Goal: Task Accomplishment & Management: Complete application form

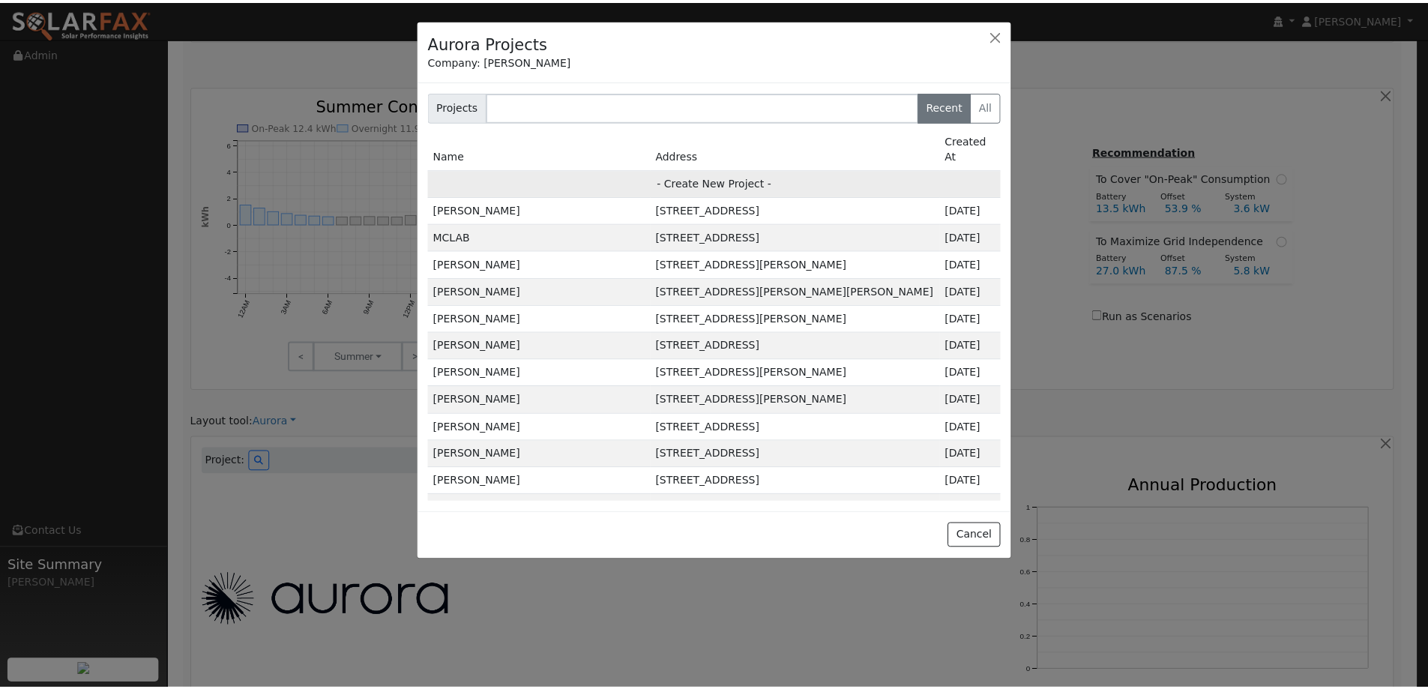
scroll to position [560, 0]
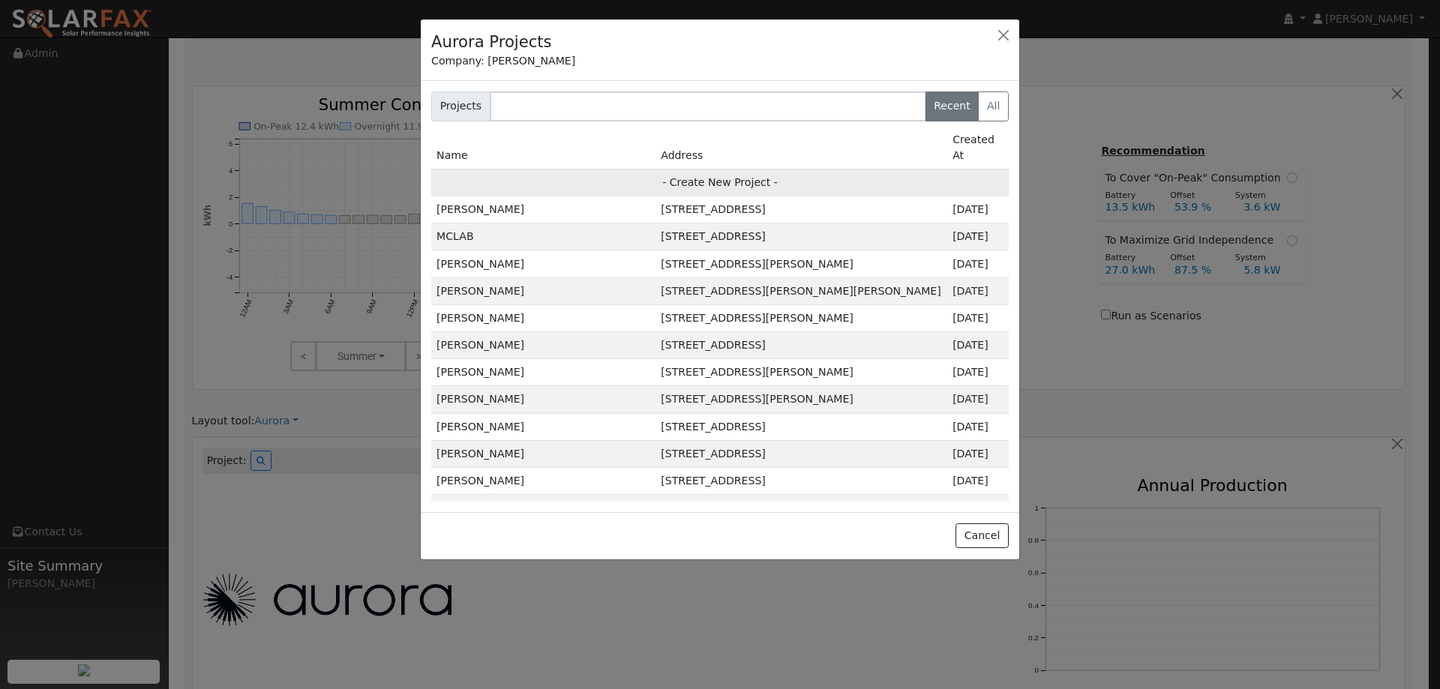
click at [820, 169] on td "- Create New Project -" at bounding box center [719, 182] width 577 height 27
type input "Kevin & Quay Dodd"
type input "651 Canterbury Circle"
type input "Vacaville"
type input "CA"
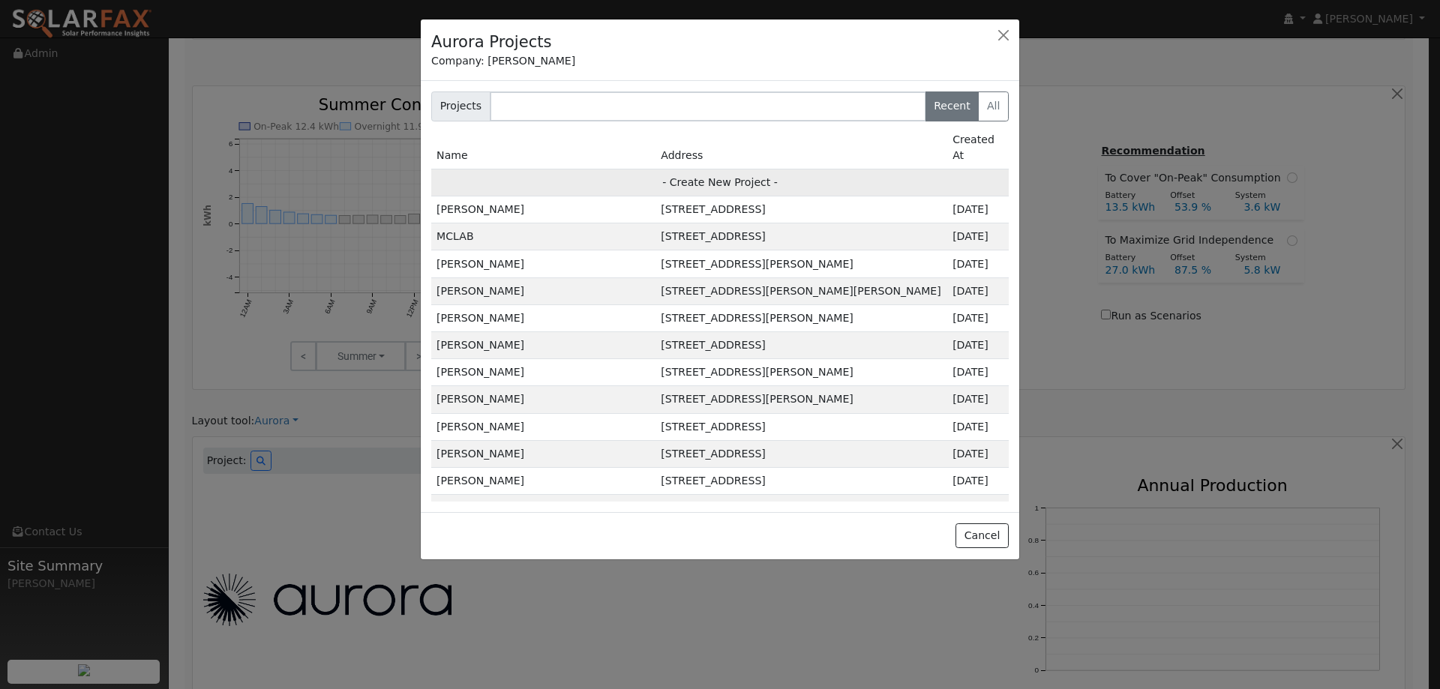
type input "95687"
type input "Design"
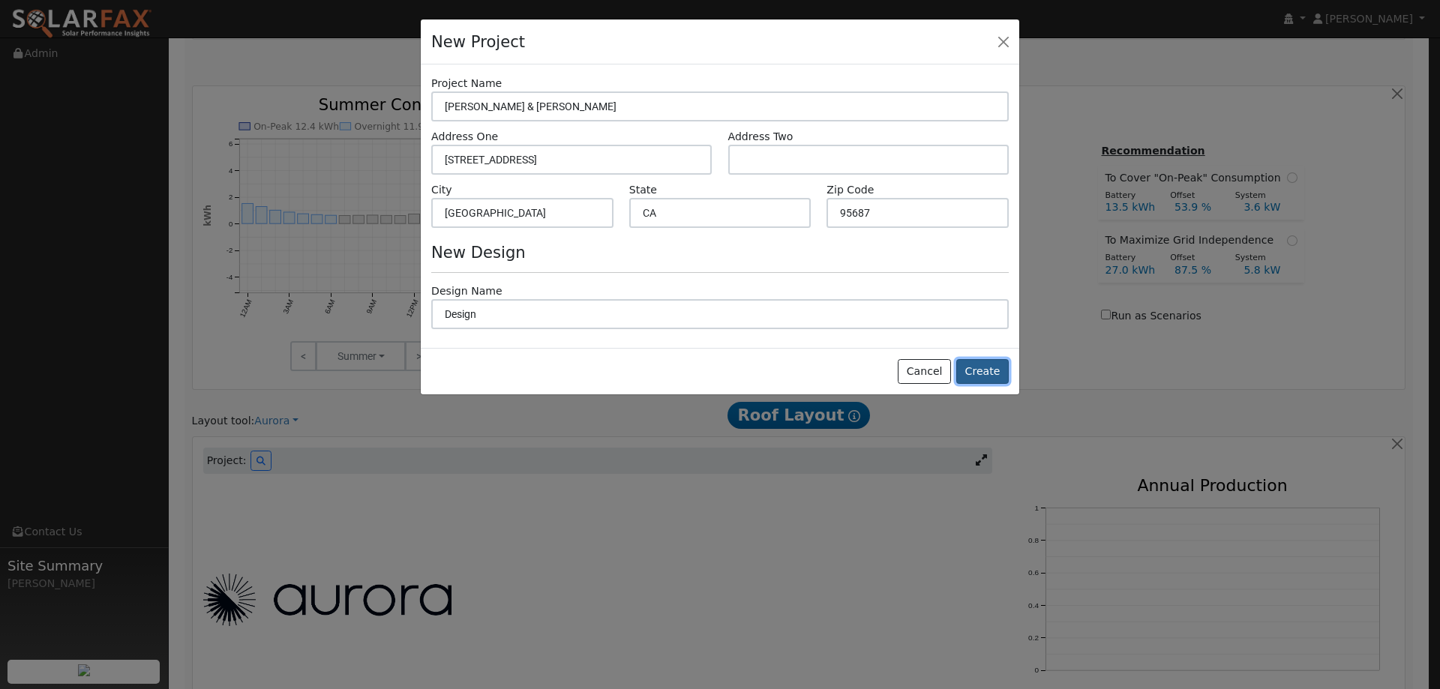
click at [983, 362] on button "Create" at bounding box center [982, 371] width 52 height 25
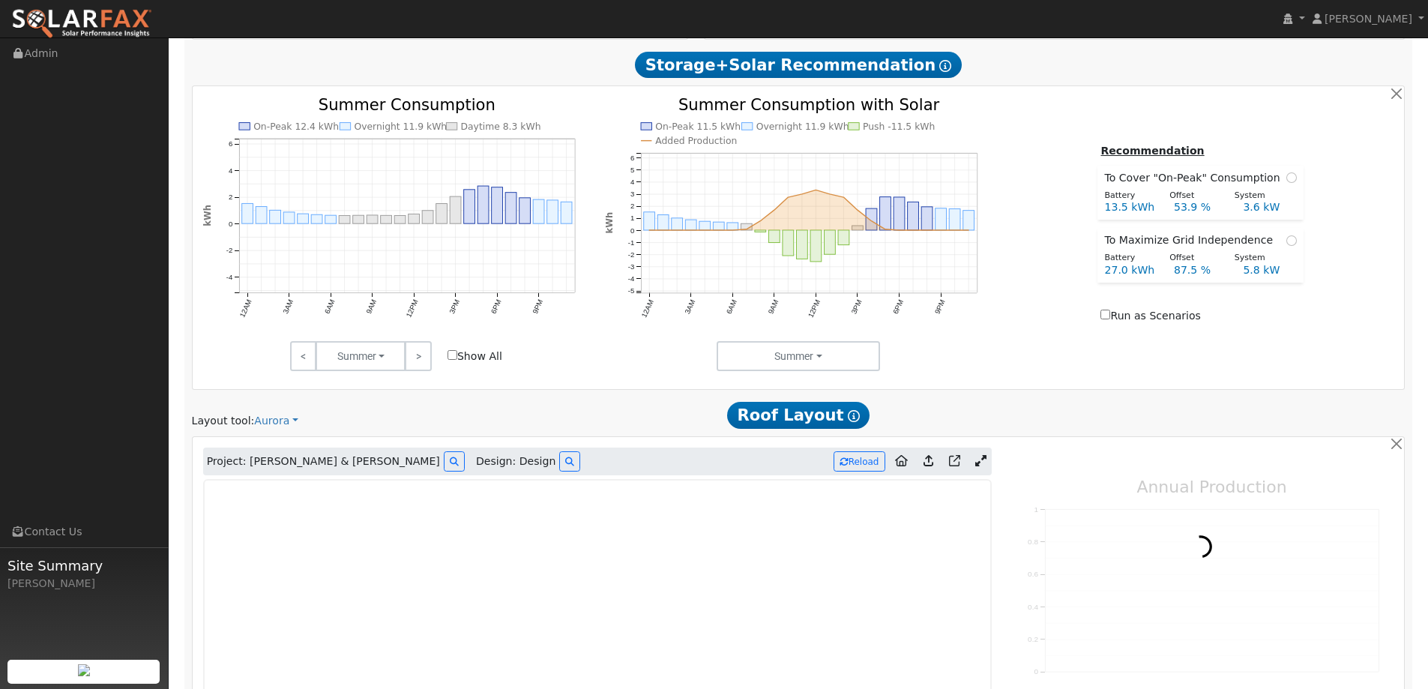
type input "0"
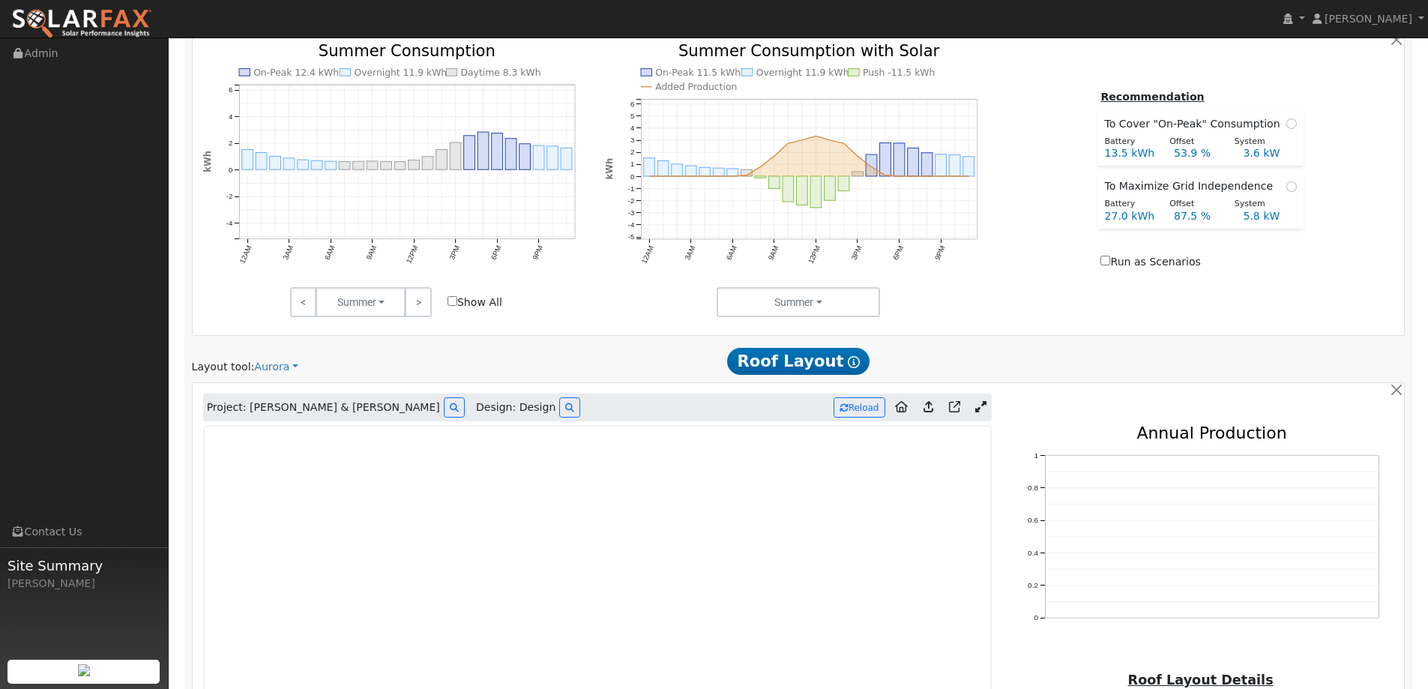
scroll to position [880, 0]
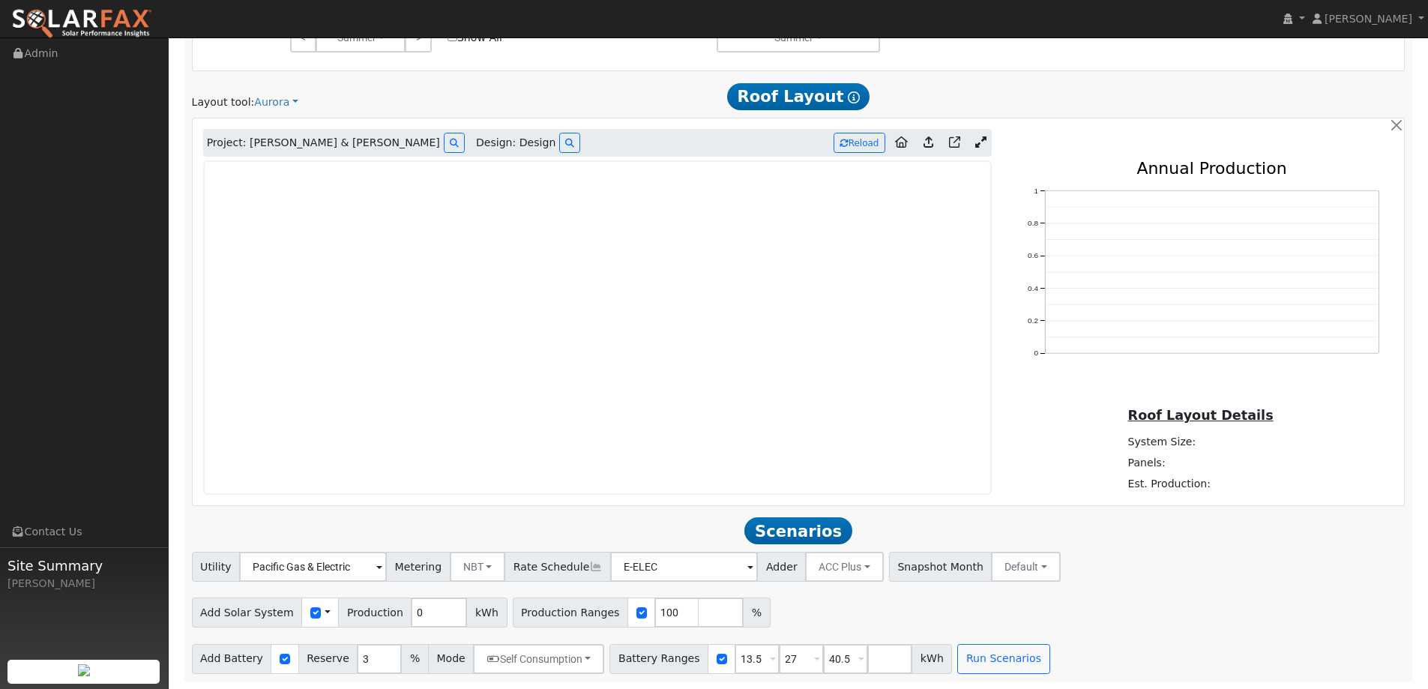
click at [115, 20] on img at bounding box center [81, 23] width 141 height 31
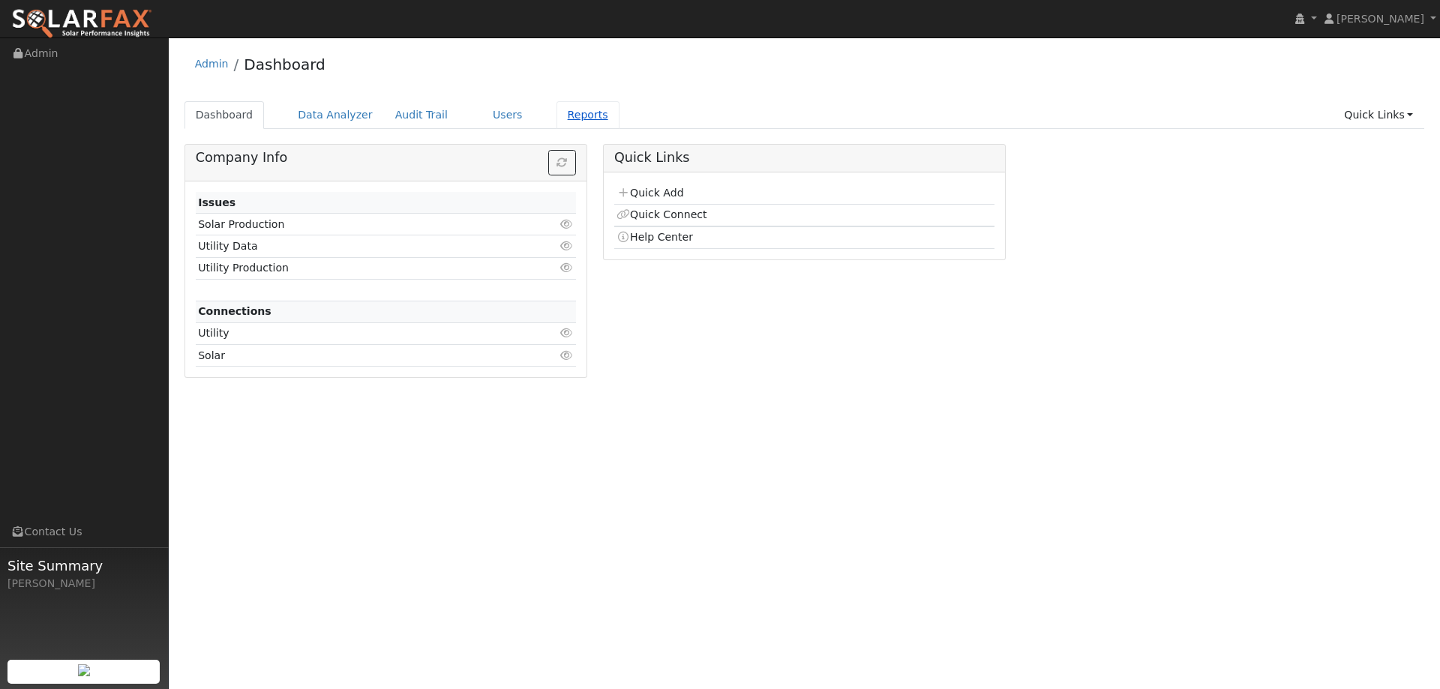
click at [556, 111] on link "Reports" at bounding box center [587, 115] width 63 height 28
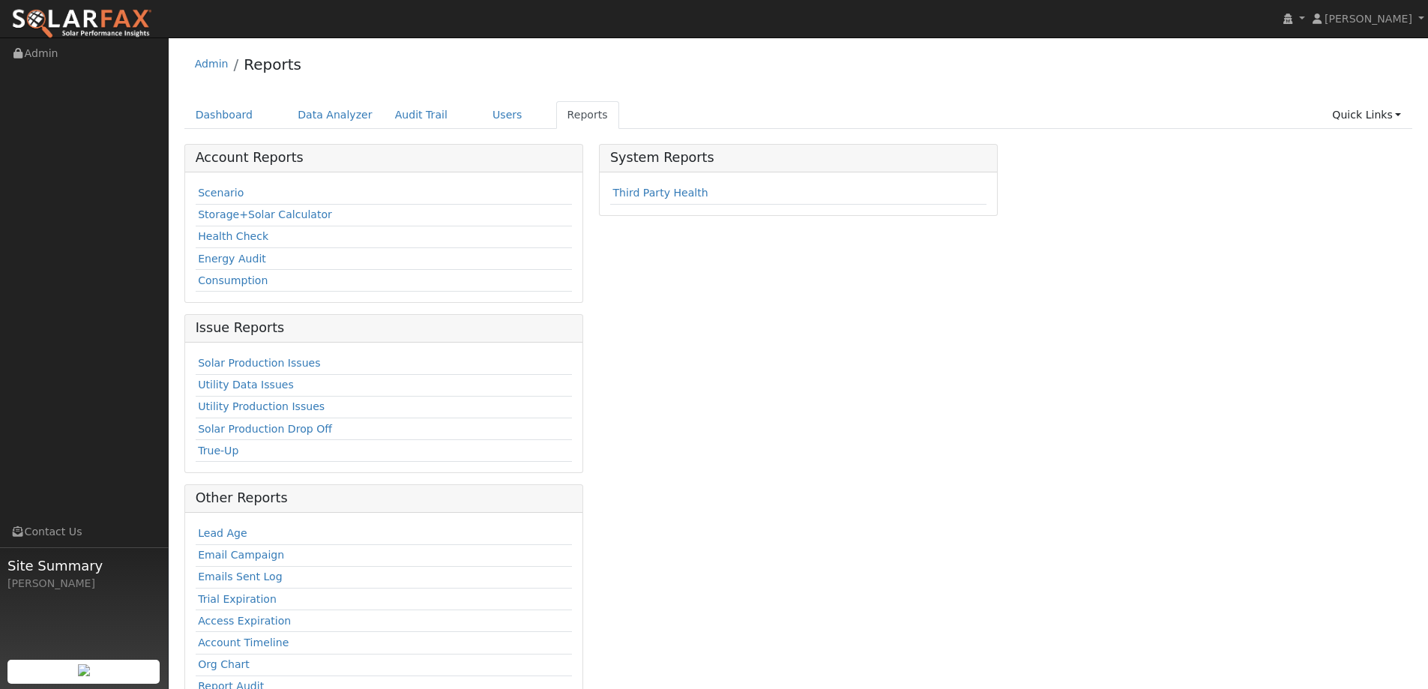
click at [481, 118] on link "Users" at bounding box center [507, 115] width 52 height 28
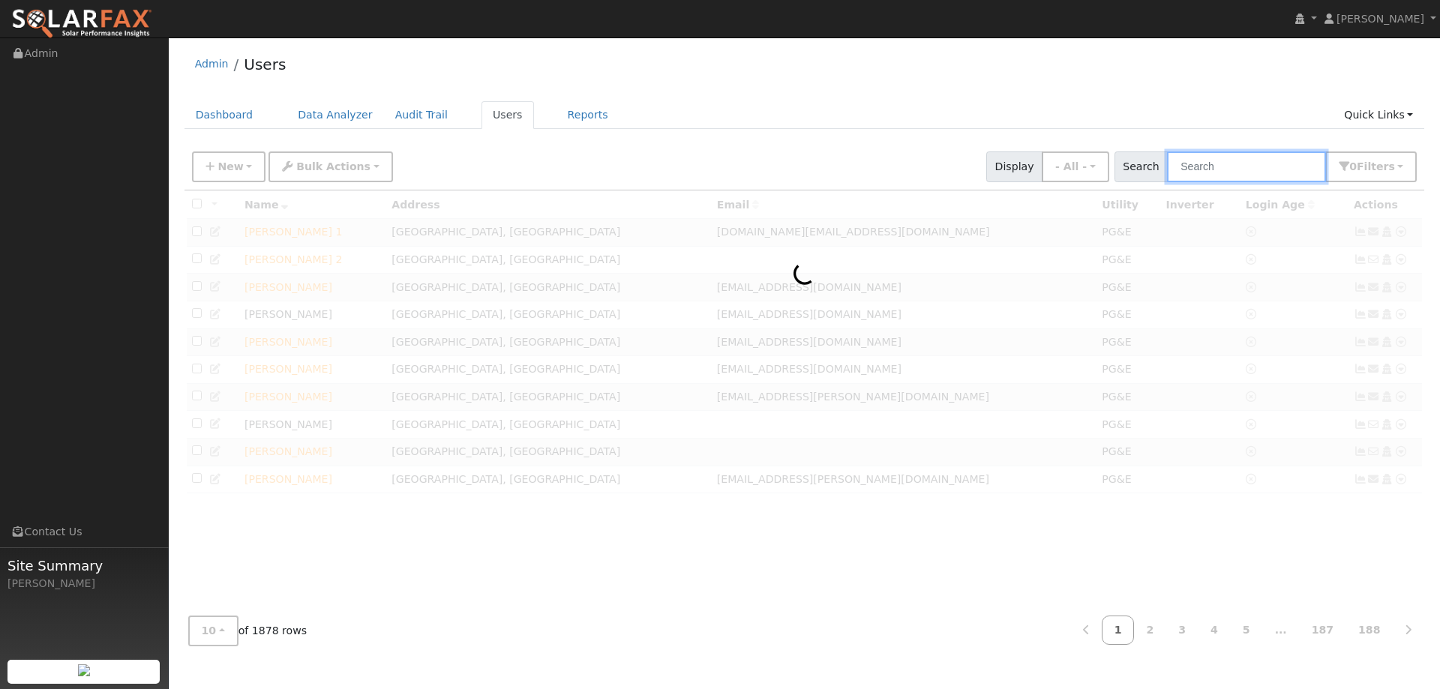
click at [1210, 165] on input "text" at bounding box center [1246, 166] width 159 height 31
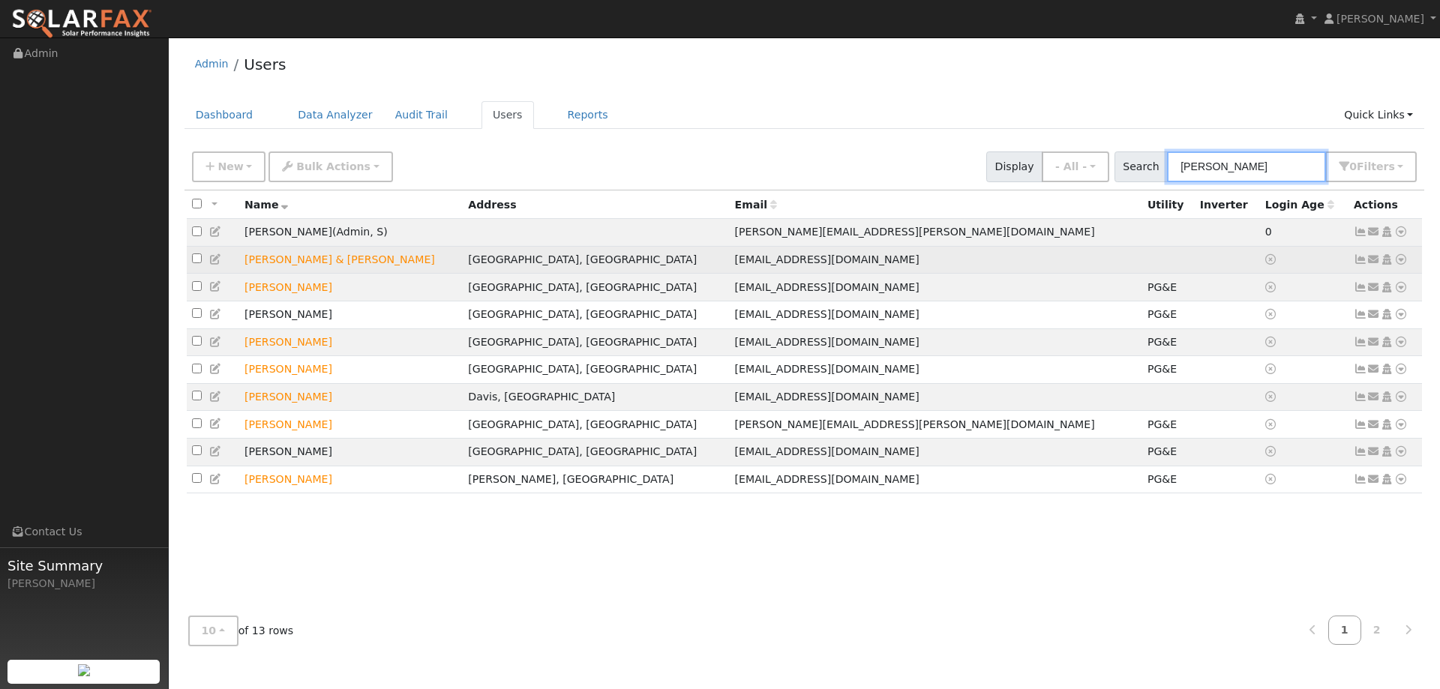
type input "Kevin"
click at [1396, 263] on icon at bounding box center [1400, 259] width 13 height 10
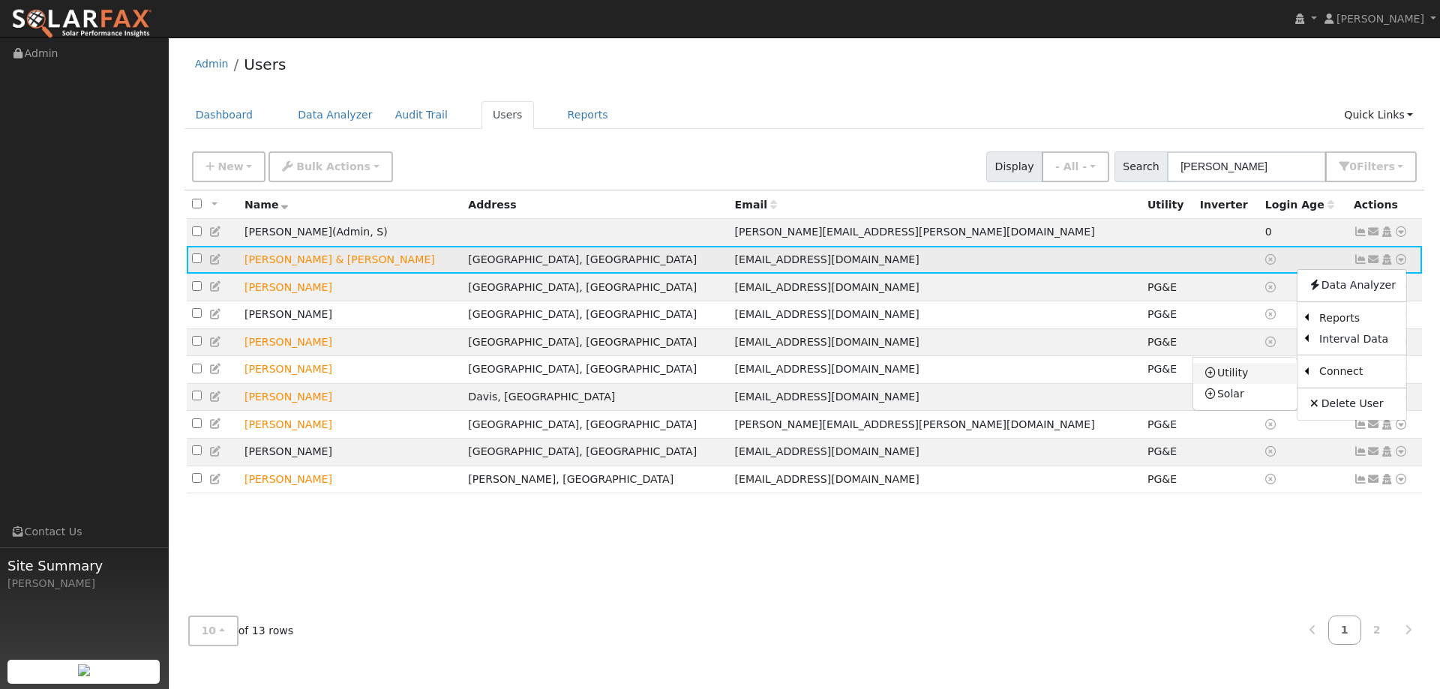
click at [1271, 377] on link "Utility" at bounding box center [1245, 373] width 104 height 21
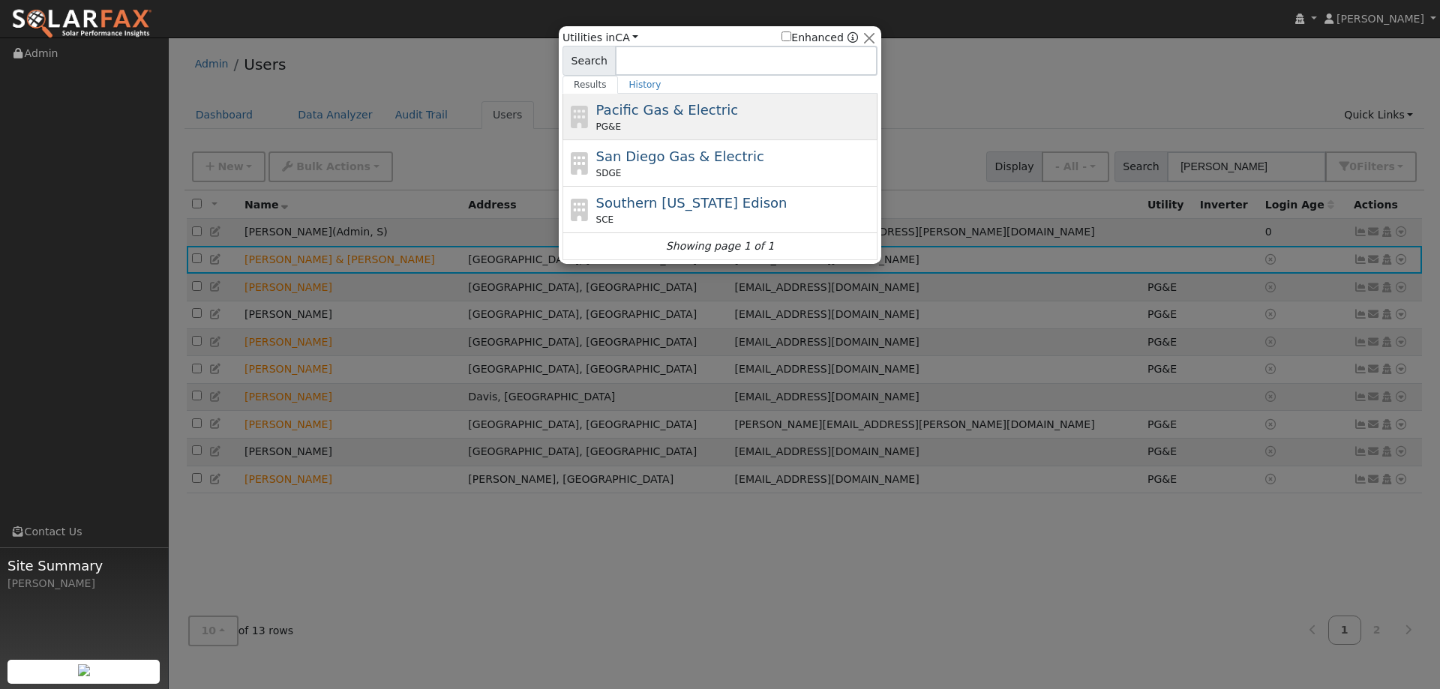
click at [797, 129] on div "PG&E" at bounding box center [735, 126] width 278 height 13
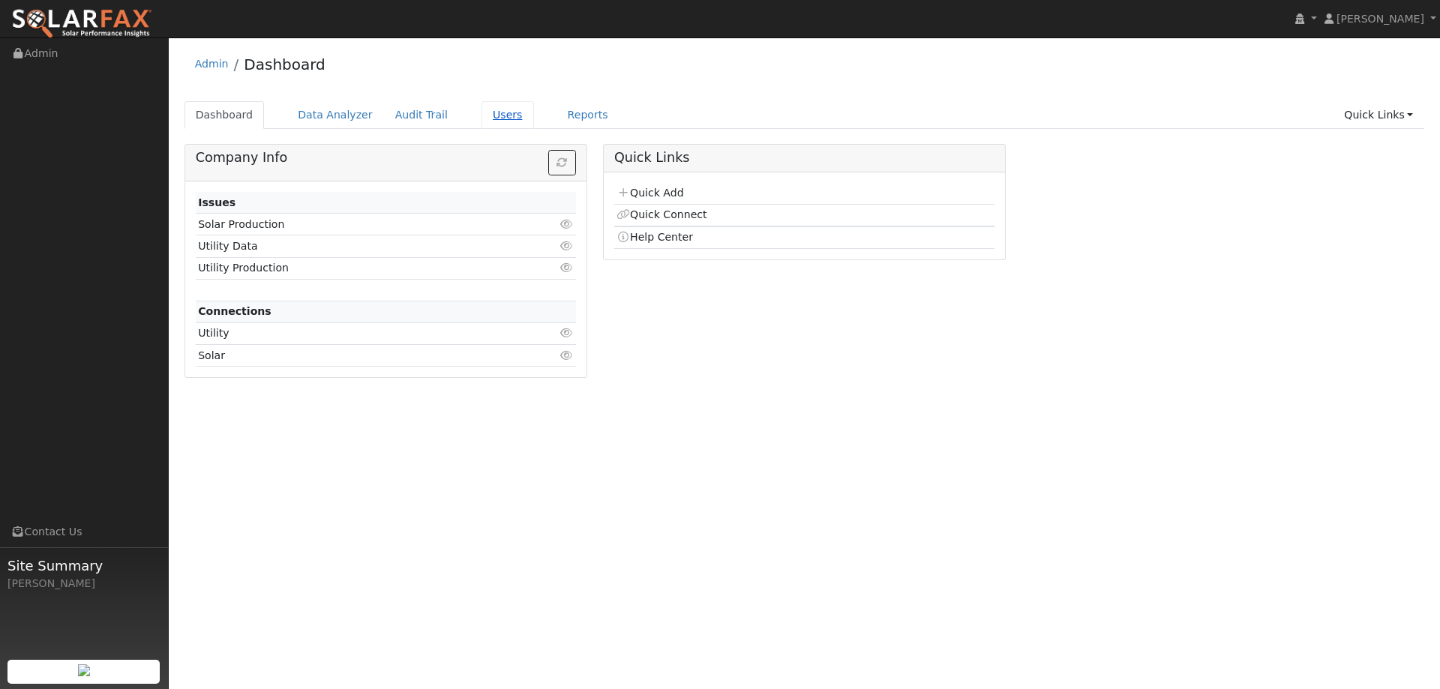
click at [487, 122] on link "Users" at bounding box center [507, 115] width 52 height 28
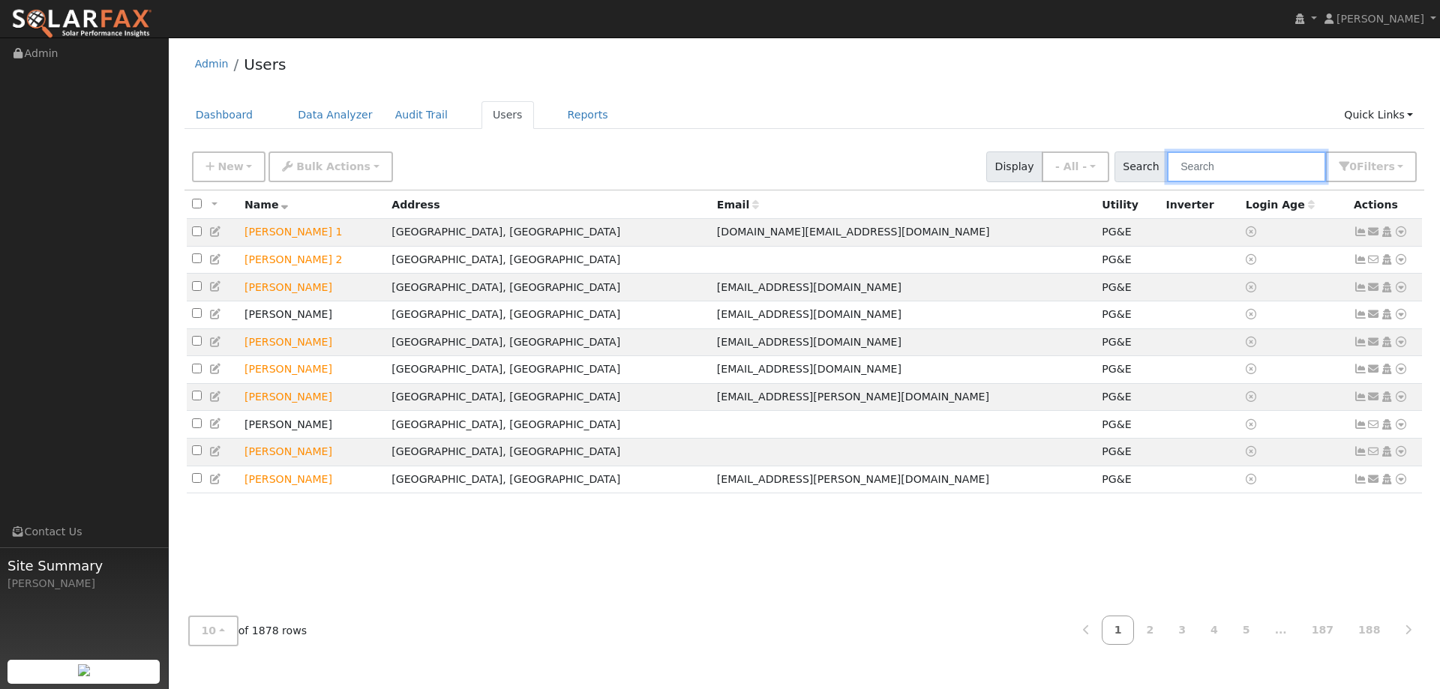
click at [1204, 163] on input "text" at bounding box center [1246, 166] width 159 height 31
click at [1222, 166] on input "text" at bounding box center [1246, 166] width 159 height 31
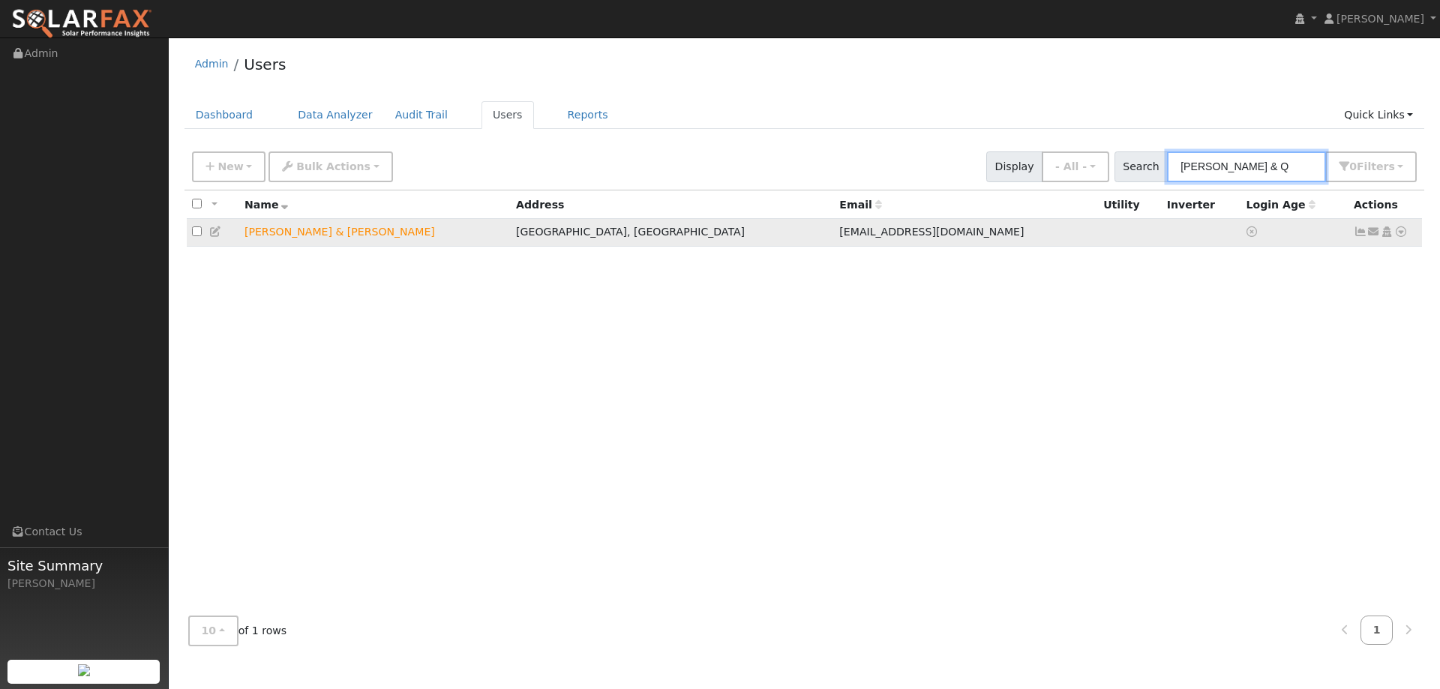
type input "Kevin & Q"
click at [216, 233] on icon at bounding box center [215, 231] width 13 height 10
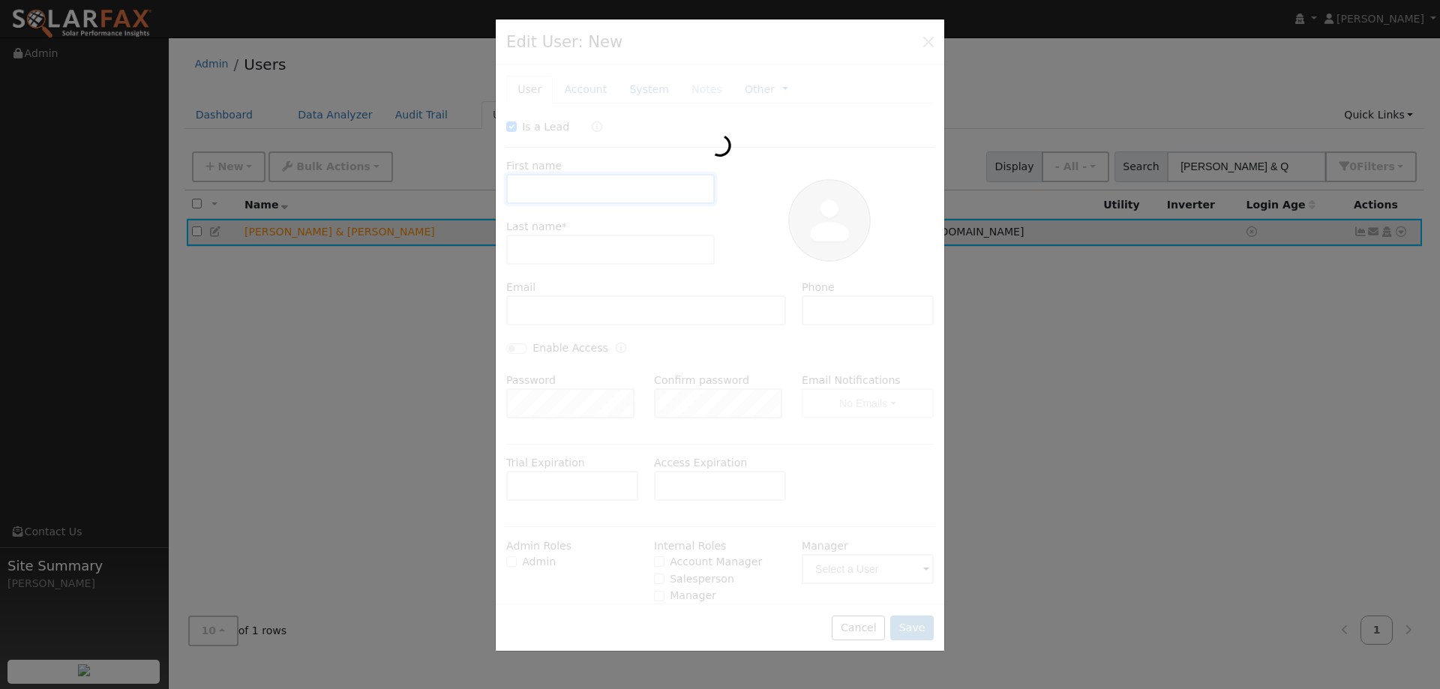
checkbox input "true"
type input "Kevin & Quay"
type input "Dodd"
type input "kevindewayne33@gmail.com"
type input "(972) 480-4447"
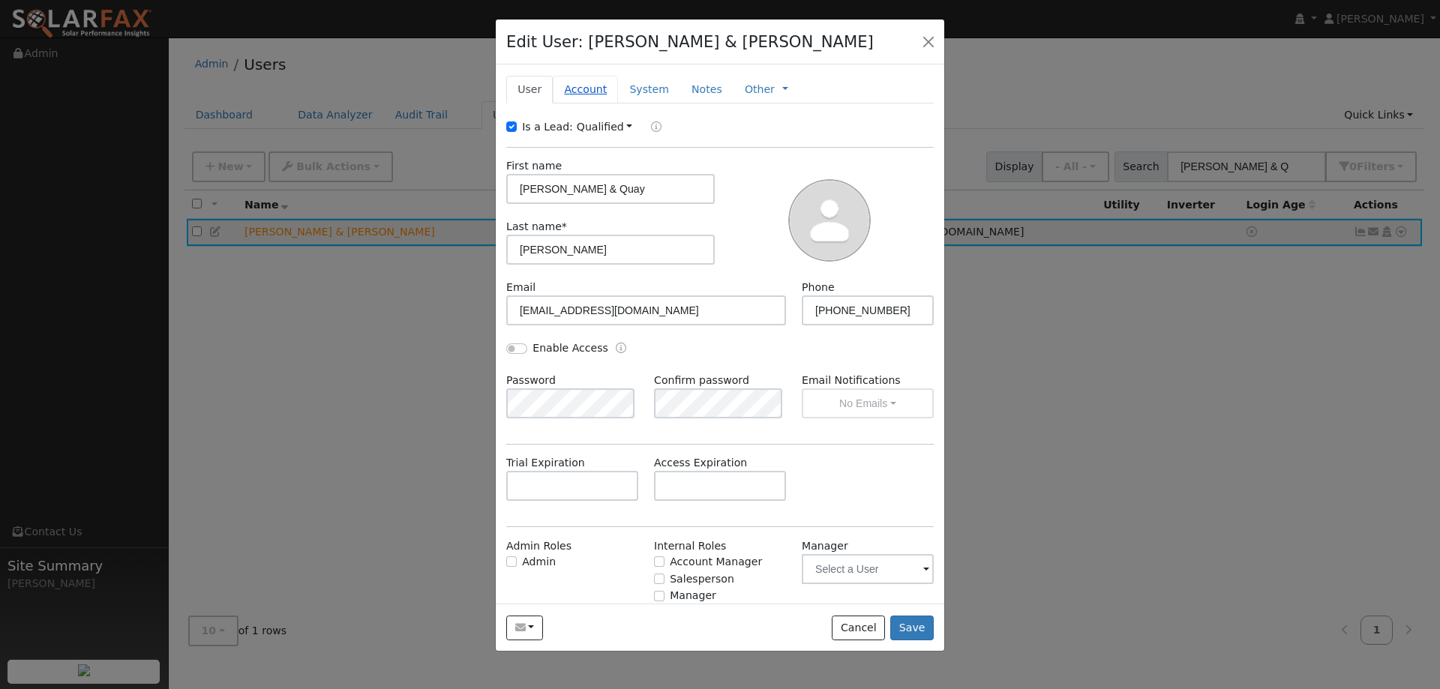
click at [574, 91] on link "Account" at bounding box center [585, 90] width 65 height 28
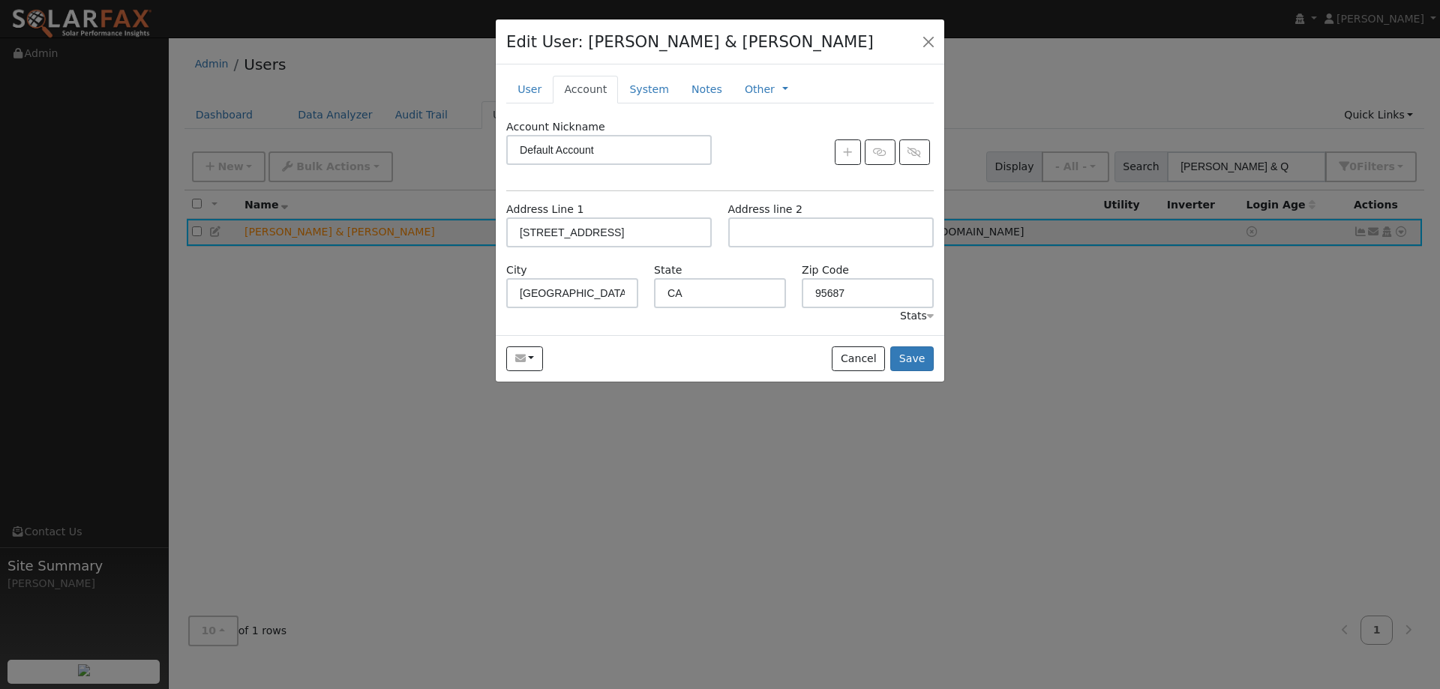
click at [1081, 516] on div at bounding box center [720, 344] width 1440 height 689
drag, startPoint x: 922, startPoint y: 42, endPoint x: 948, endPoint y: 44, distance: 26.3
click at [924, 42] on button "button" at bounding box center [928, 41] width 21 height 21
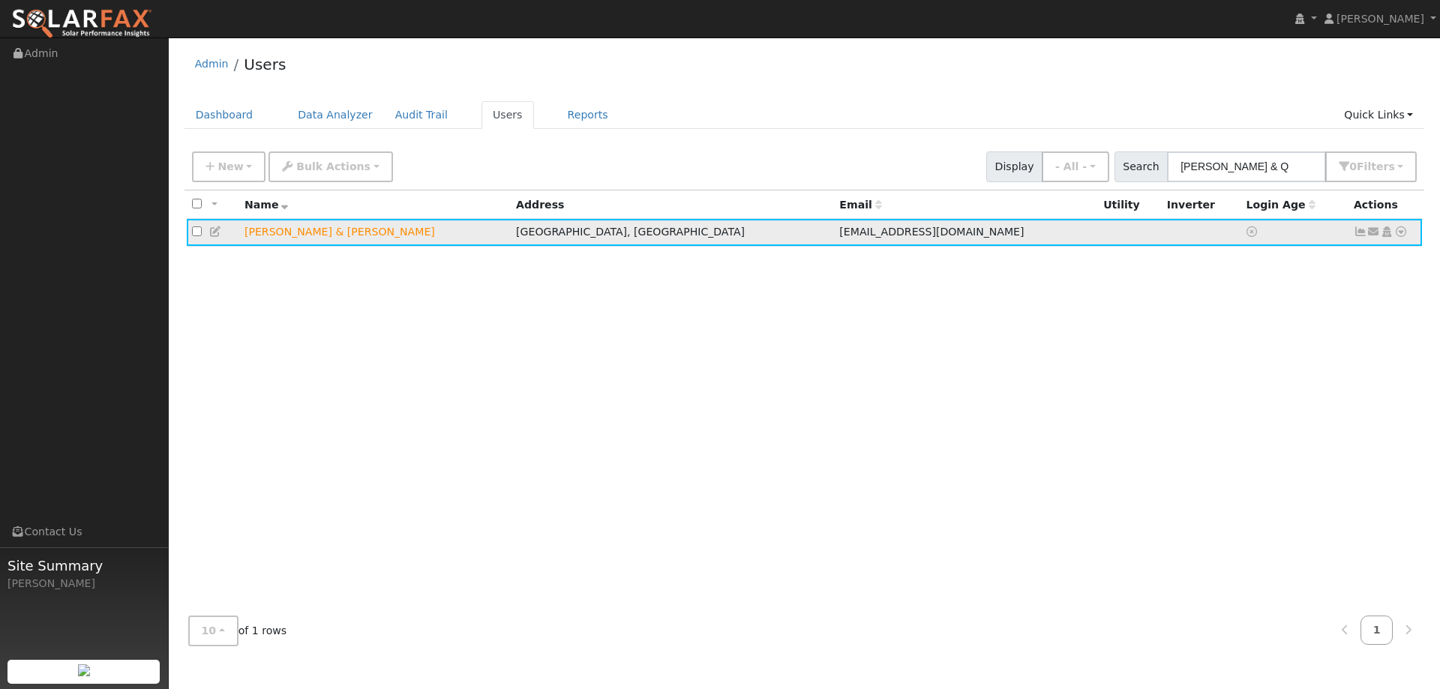
click at [1405, 226] on link at bounding box center [1400, 232] width 13 height 16
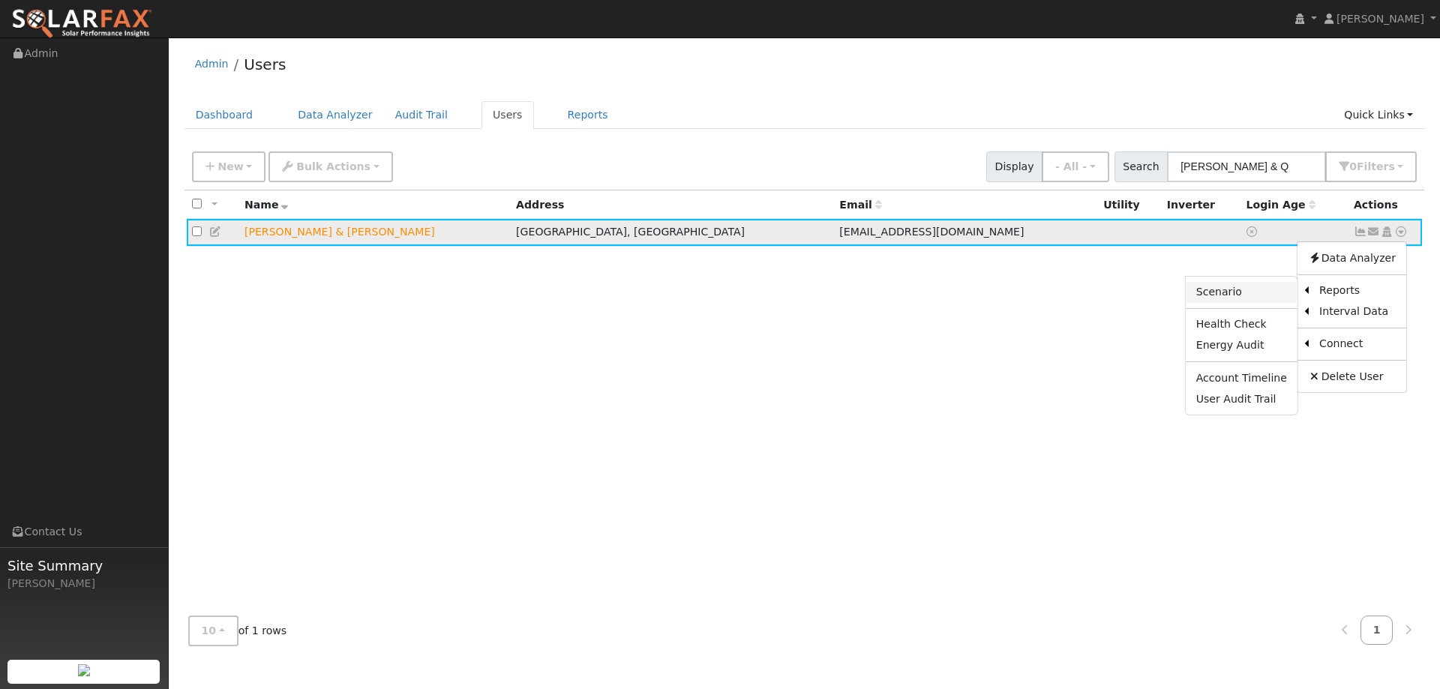
click at [1252, 293] on link "Scenario" at bounding box center [1242, 292] width 112 height 21
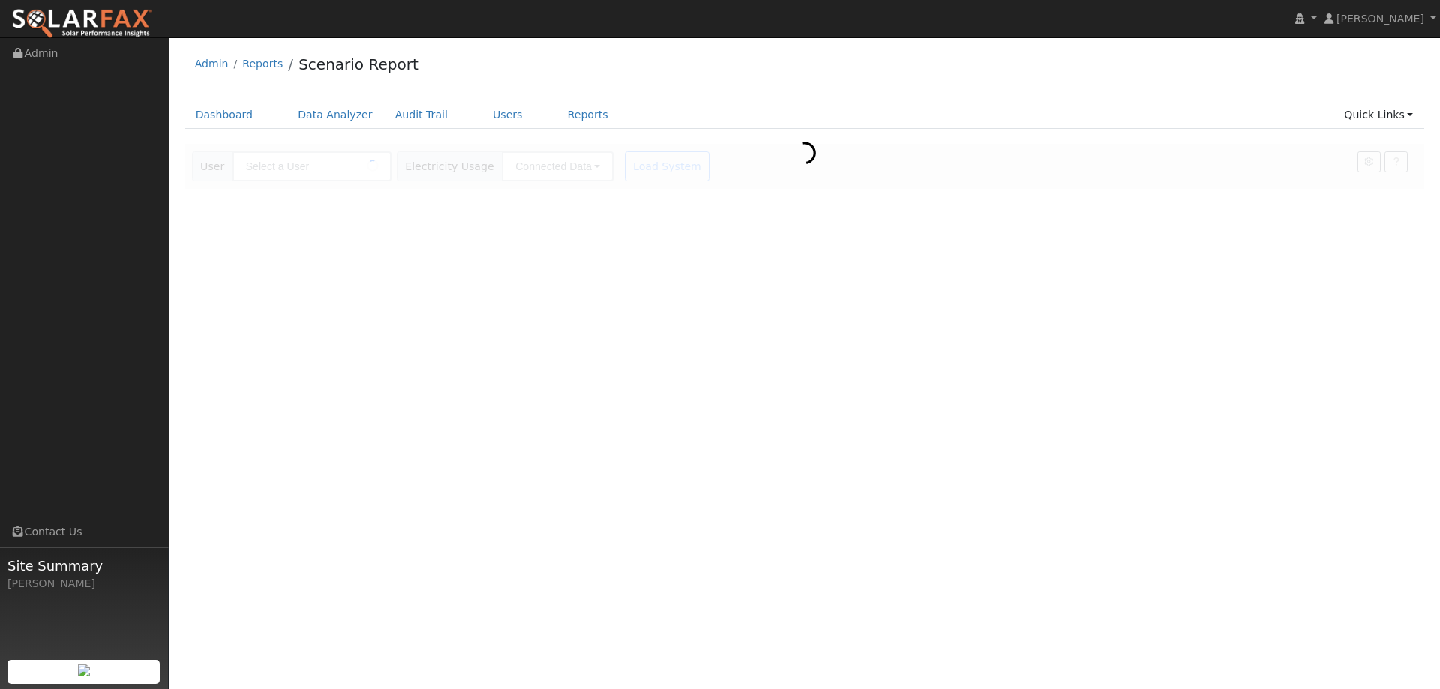
type input "[PERSON_NAME] & [PERSON_NAME]"
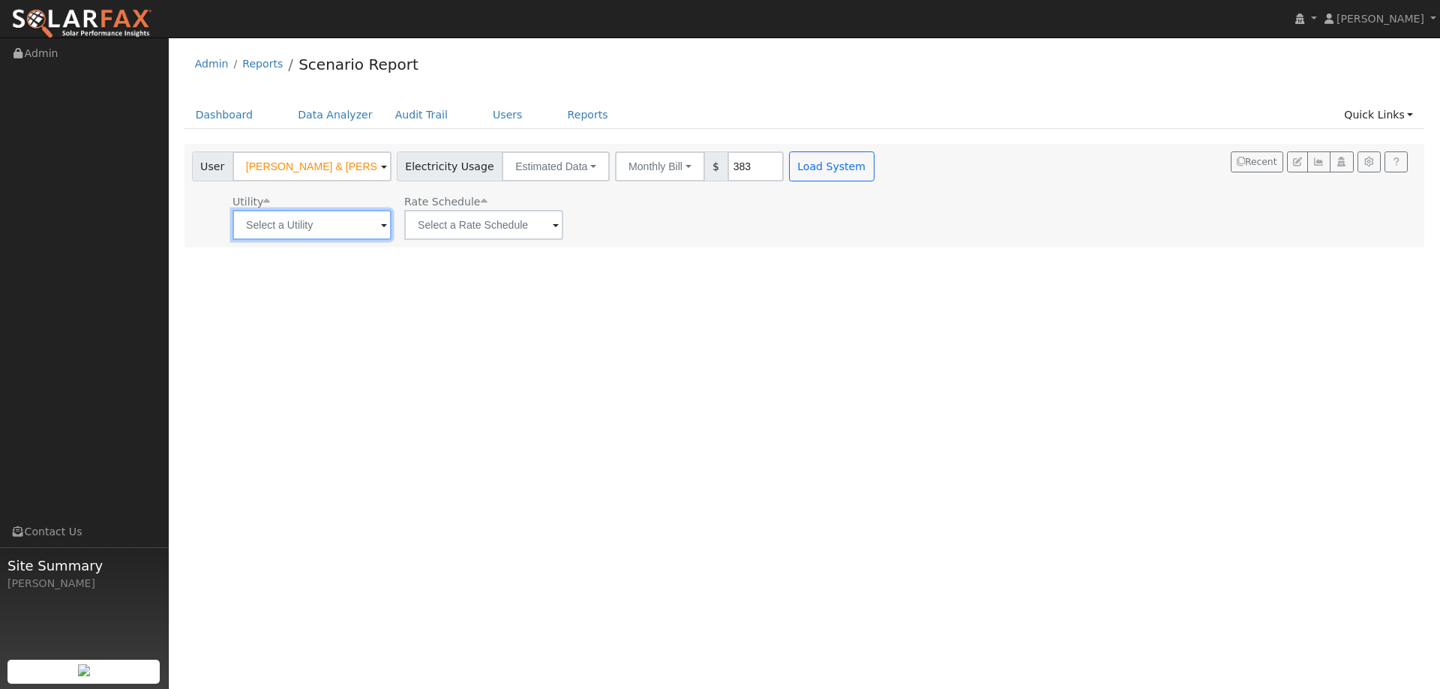
click at [303, 218] on input "text" at bounding box center [311, 225] width 159 height 30
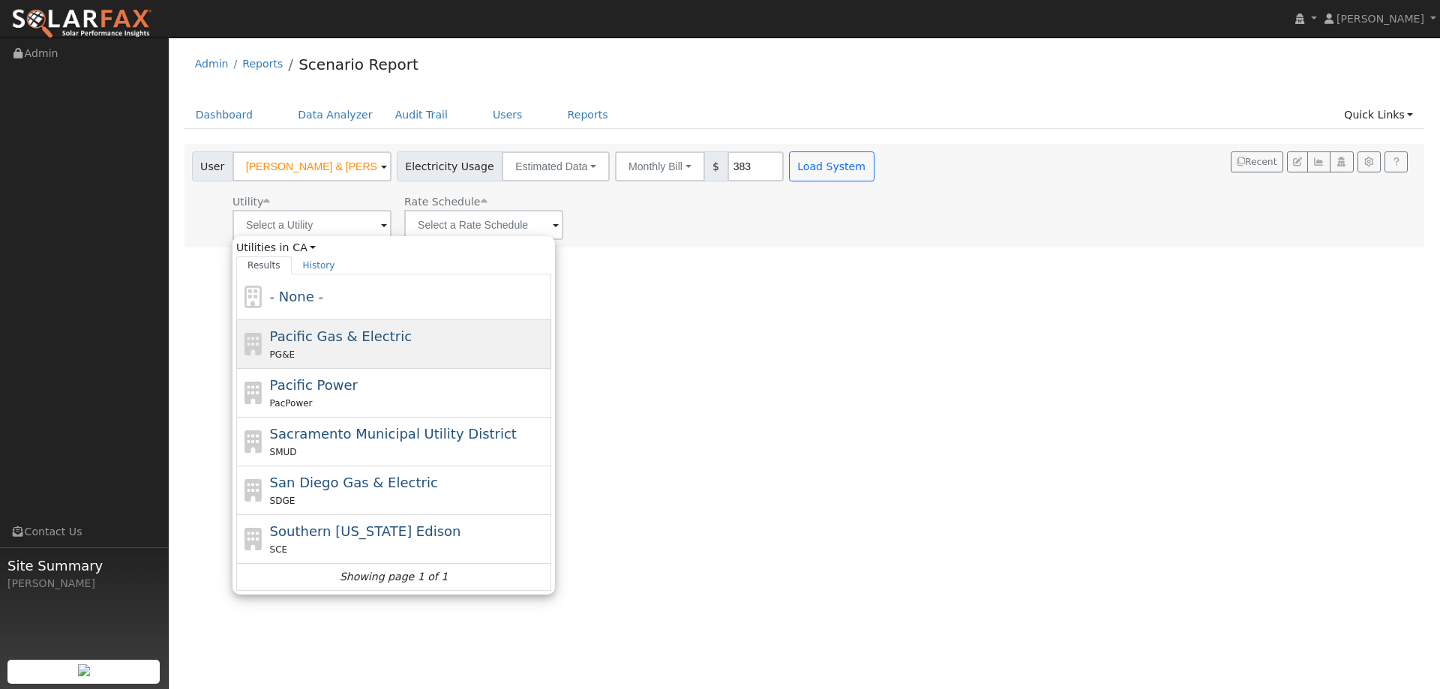
click at [308, 352] on div "PG&E" at bounding box center [409, 354] width 278 height 16
type input "Pacific Gas & Electric"
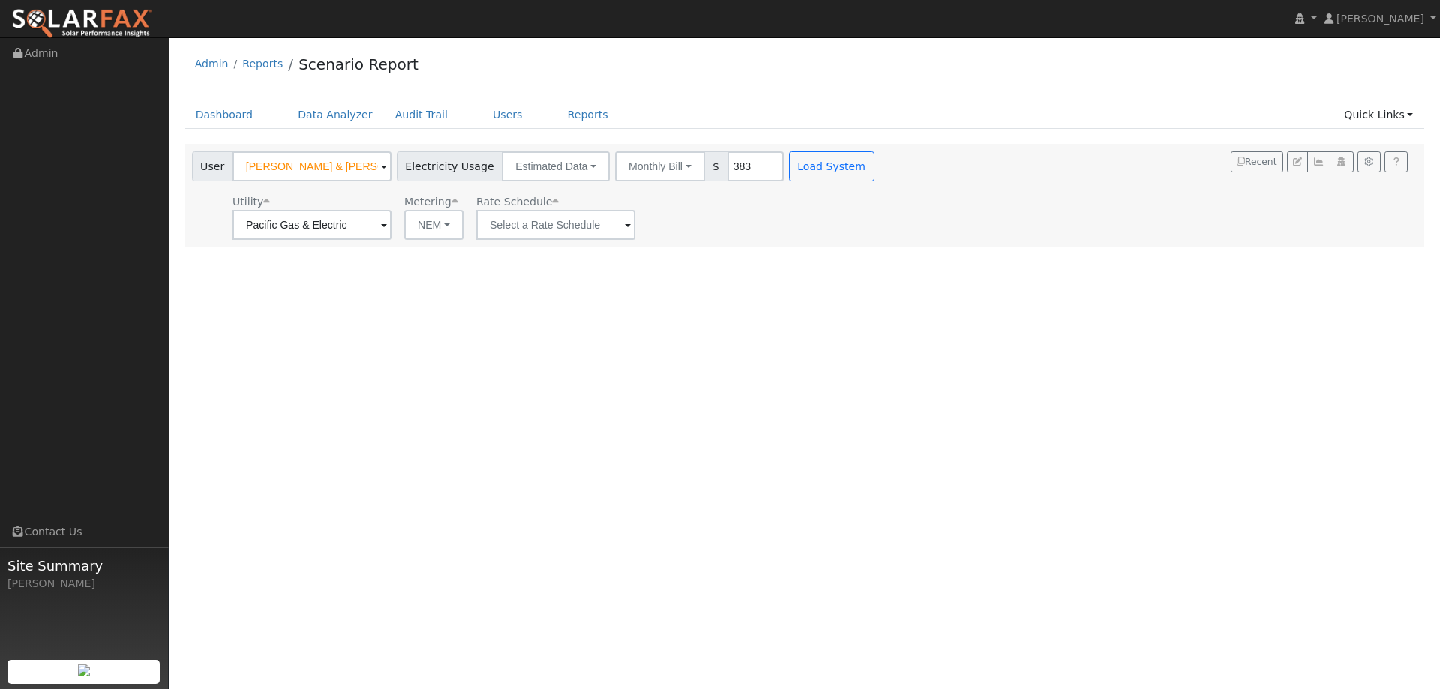
click at [535, 209] on div "Rate Schedule" at bounding box center [555, 202] width 159 height 16
click at [535, 221] on input "text" at bounding box center [555, 225] width 159 height 30
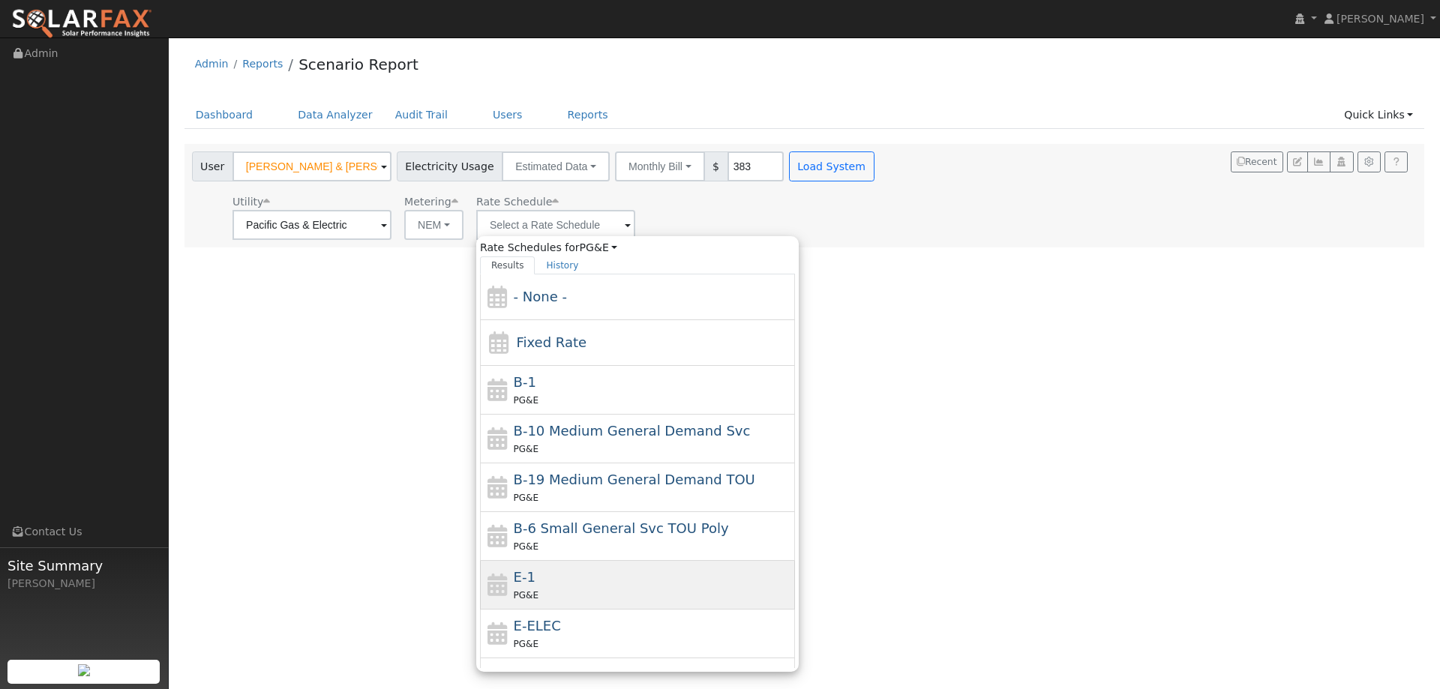
click at [588, 573] on div "E-1 PG&E" at bounding box center [653, 585] width 278 height 36
type input "E-1"
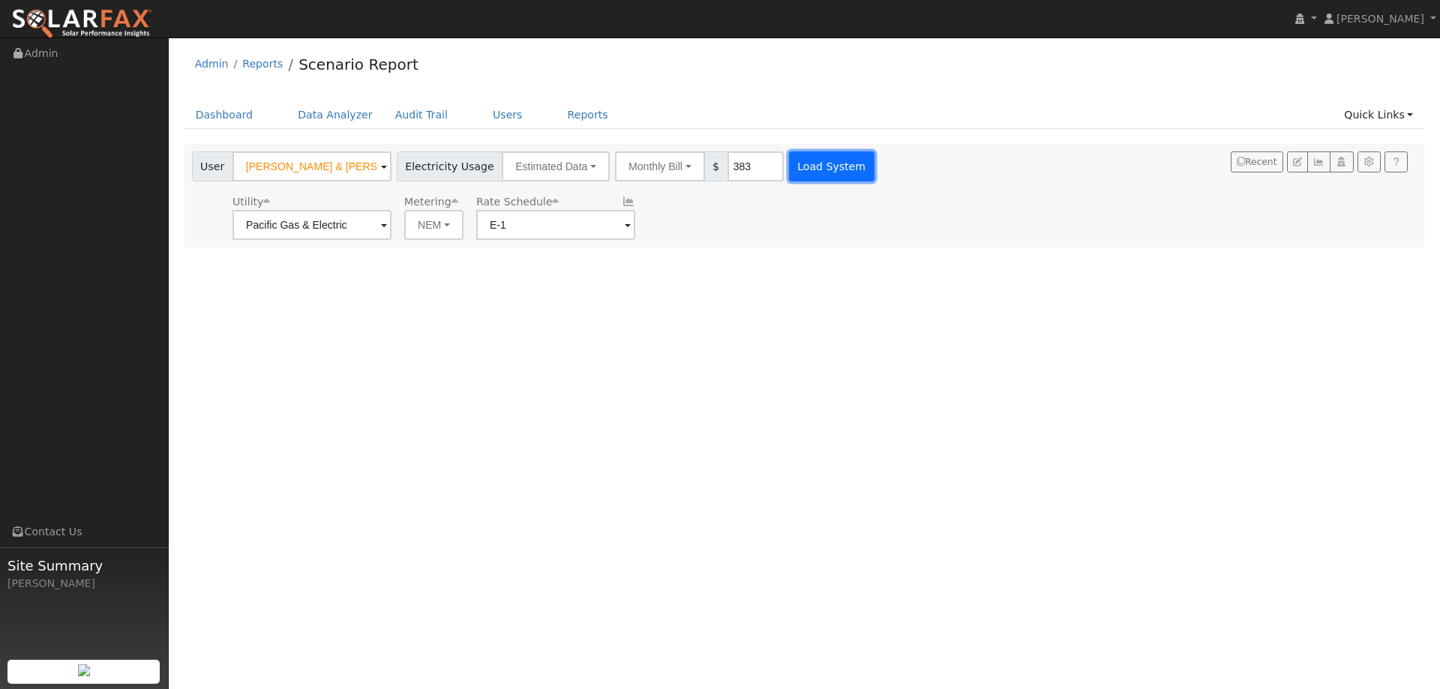
click at [799, 168] on button "Load System" at bounding box center [831, 166] width 85 height 30
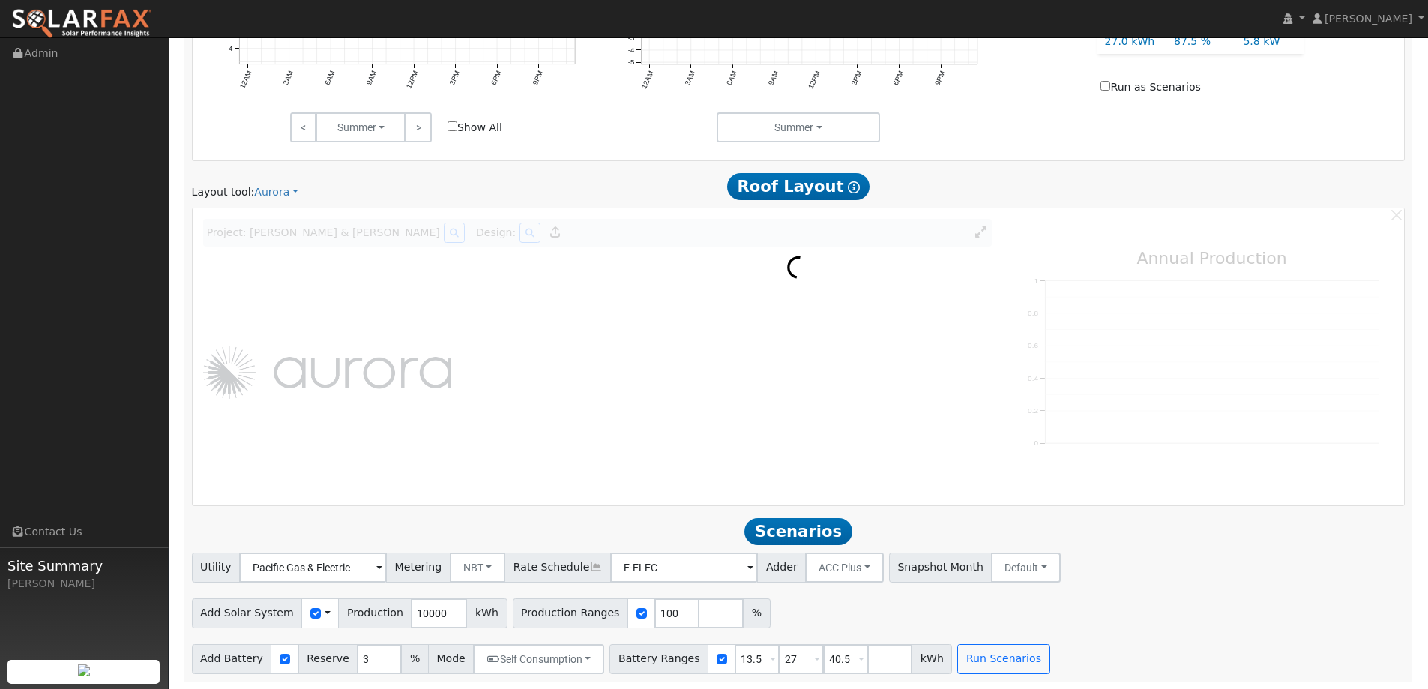
scroll to position [790, 0]
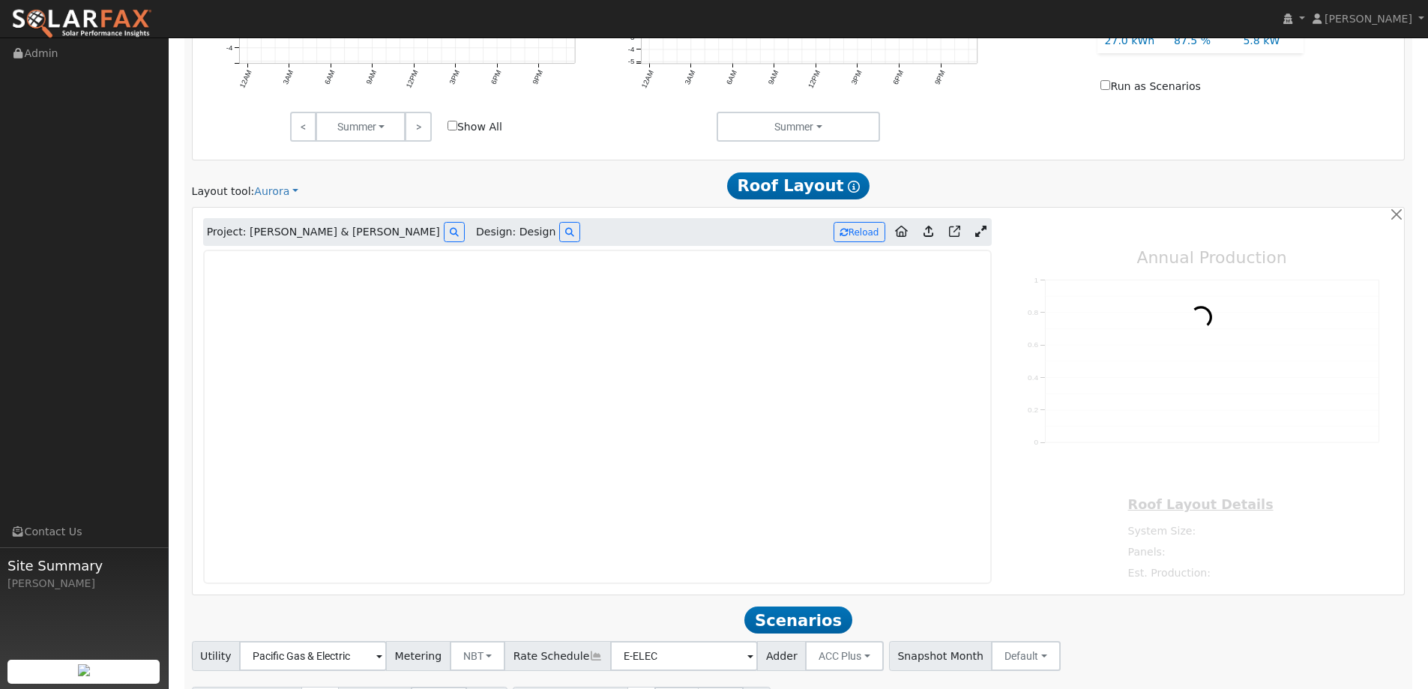
type input "0"
drag, startPoint x: 103, startPoint y: 22, endPoint x: 173, endPoint y: 22, distance: 70.5
click at [103, 22] on img at bounding box center [81, 23] width 141 height 31
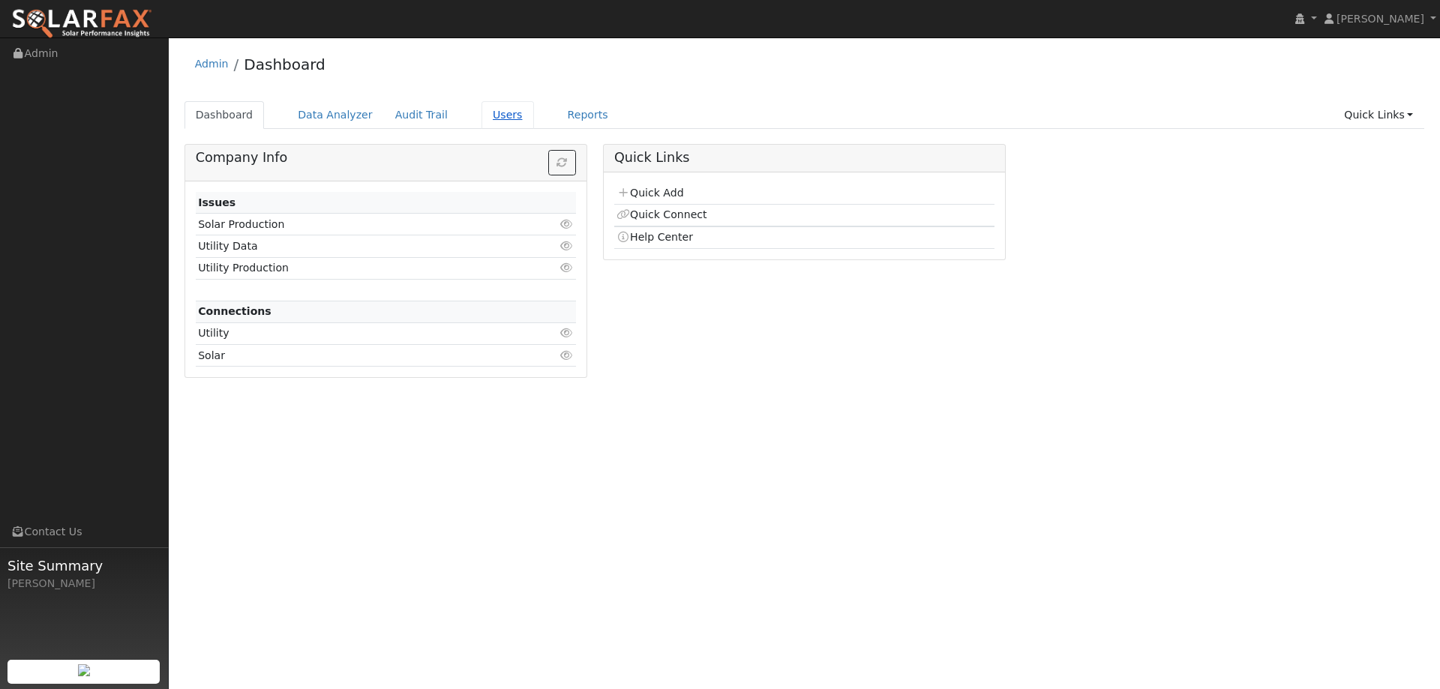
click at [493, 120] on link "Users" at bounding box center [507, 115] width 52 height 28
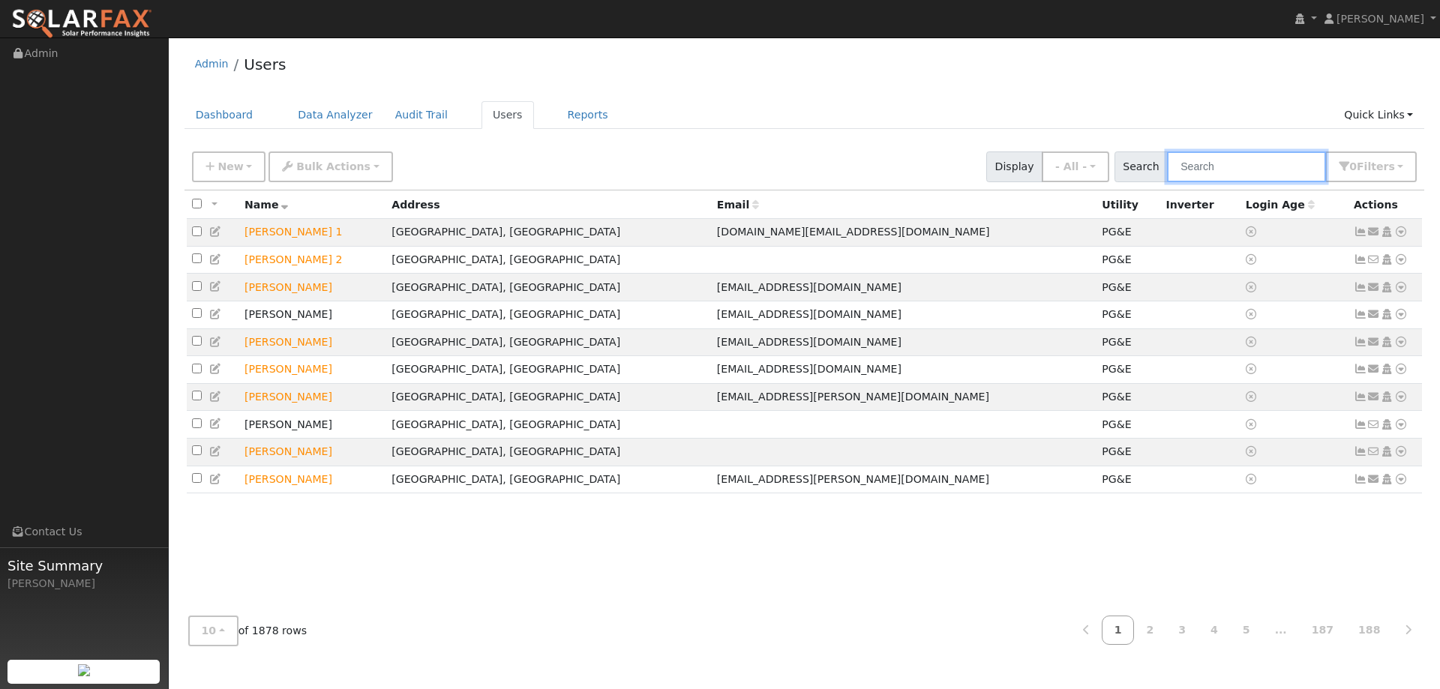
click at [1234, 166] on input "text" at bounding box center [1246, 166] width 159 height 31
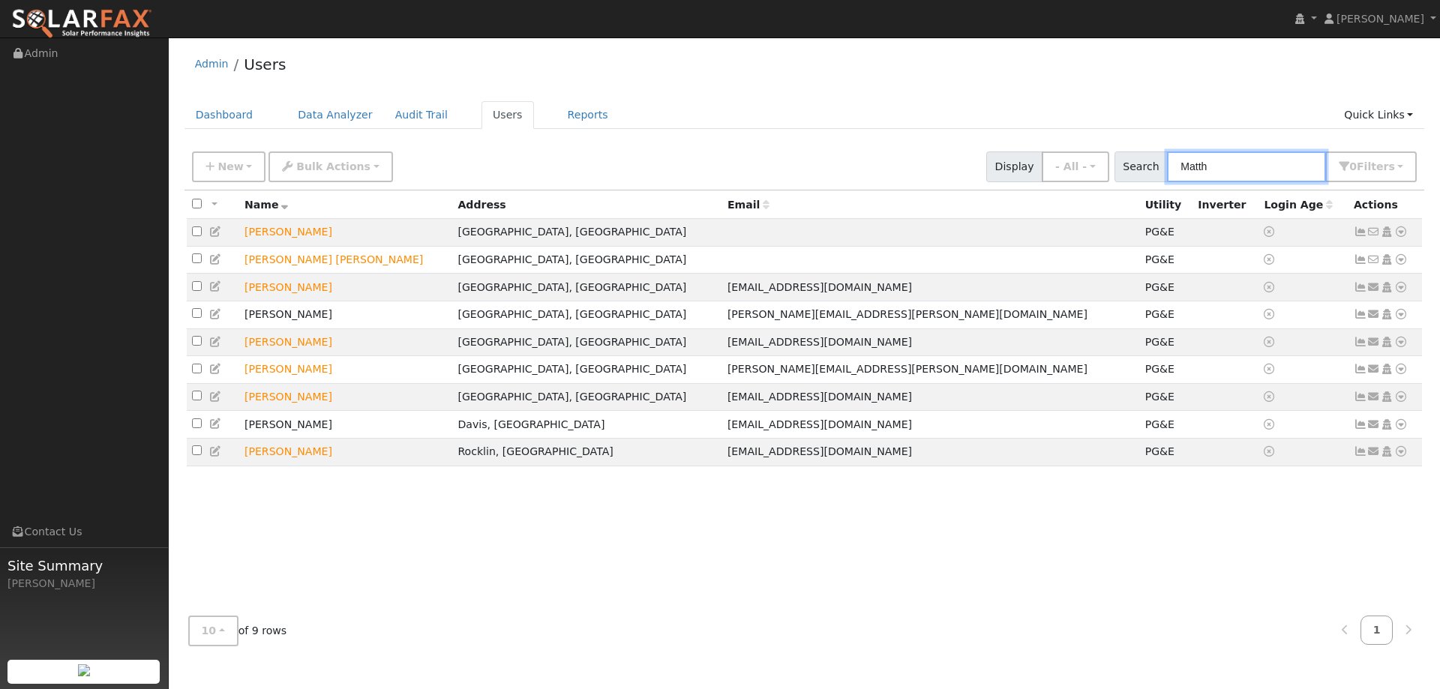
click at [1234, 168] on input "Matth" at bounding box center [1246, 166] width 159 height 31
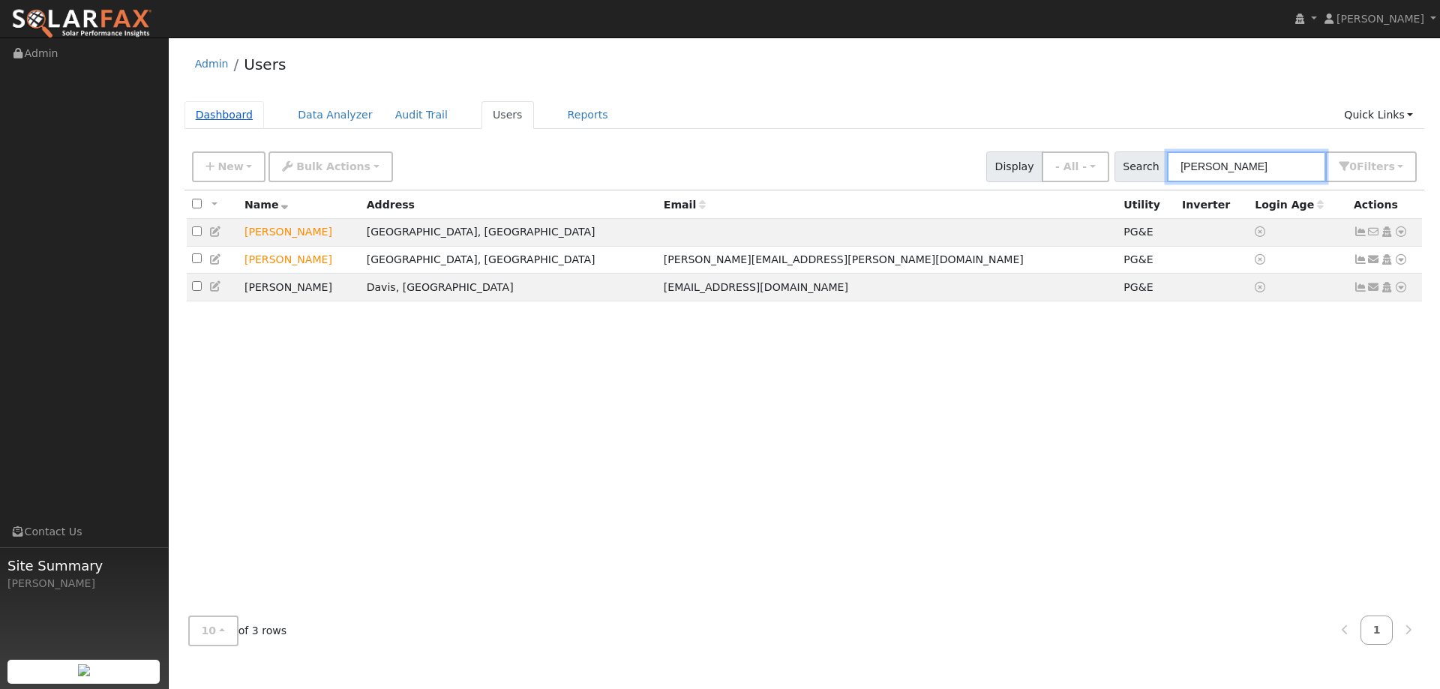
type input "[PERSON_NAME]"
click at [229, 119] on link "Dashboard" at bounding box center [224, 115] width 80 height 28
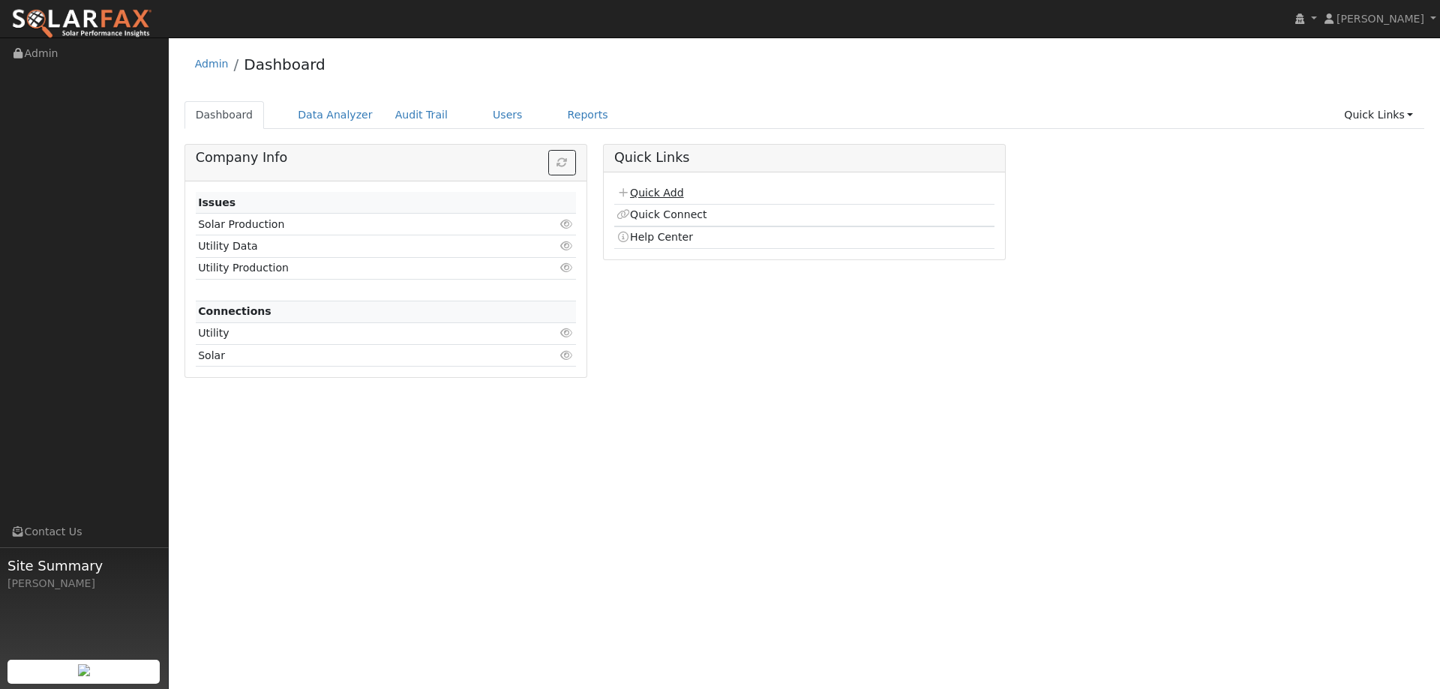
click at [643, 191] on link "Quick Add" at bounding box center [649, 193] width 67 height 12
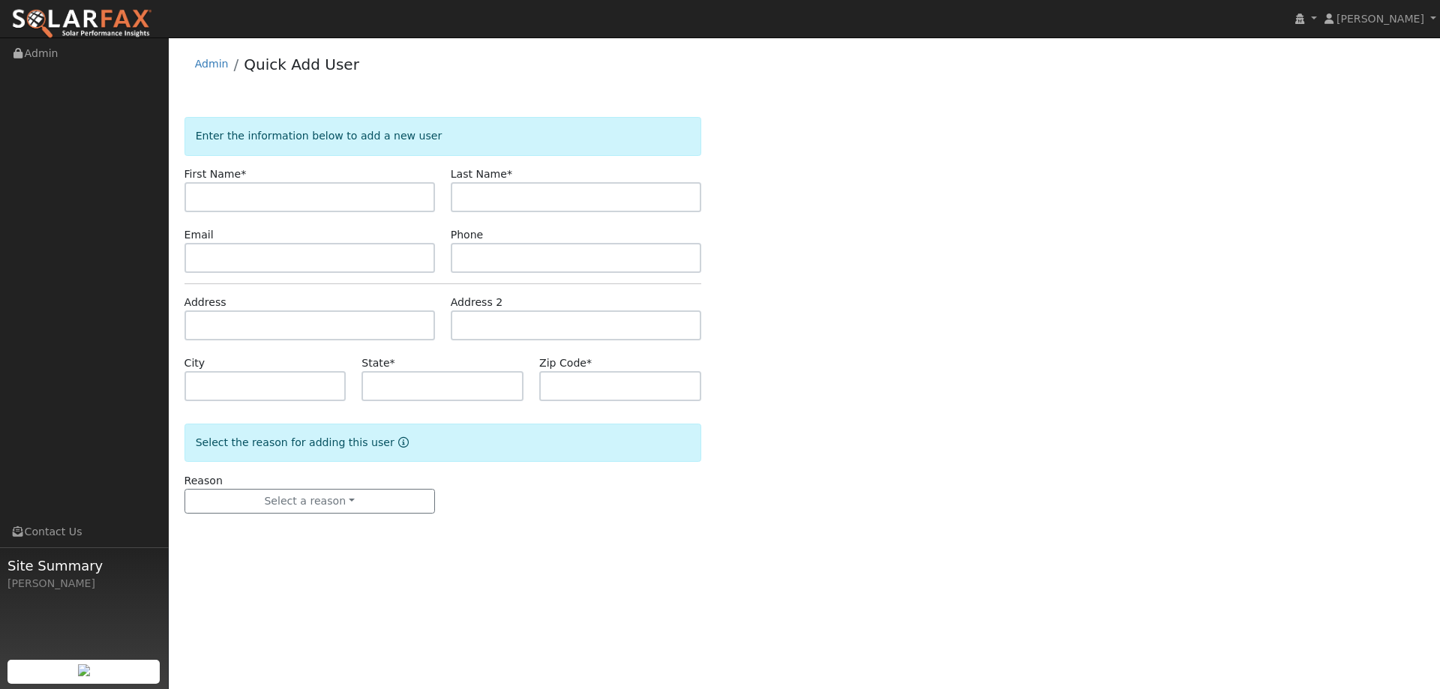
click at [412, 198] on input "text" at bounding box center [309, 197] width 250 height 30
type input "[PERSON_NAME]"
click at [526, 187] on input "text" at bounding box center [576, 197] width 250 height 30
paste input "[PERSON_NAME]"
type input "[PERSON_NAME]"
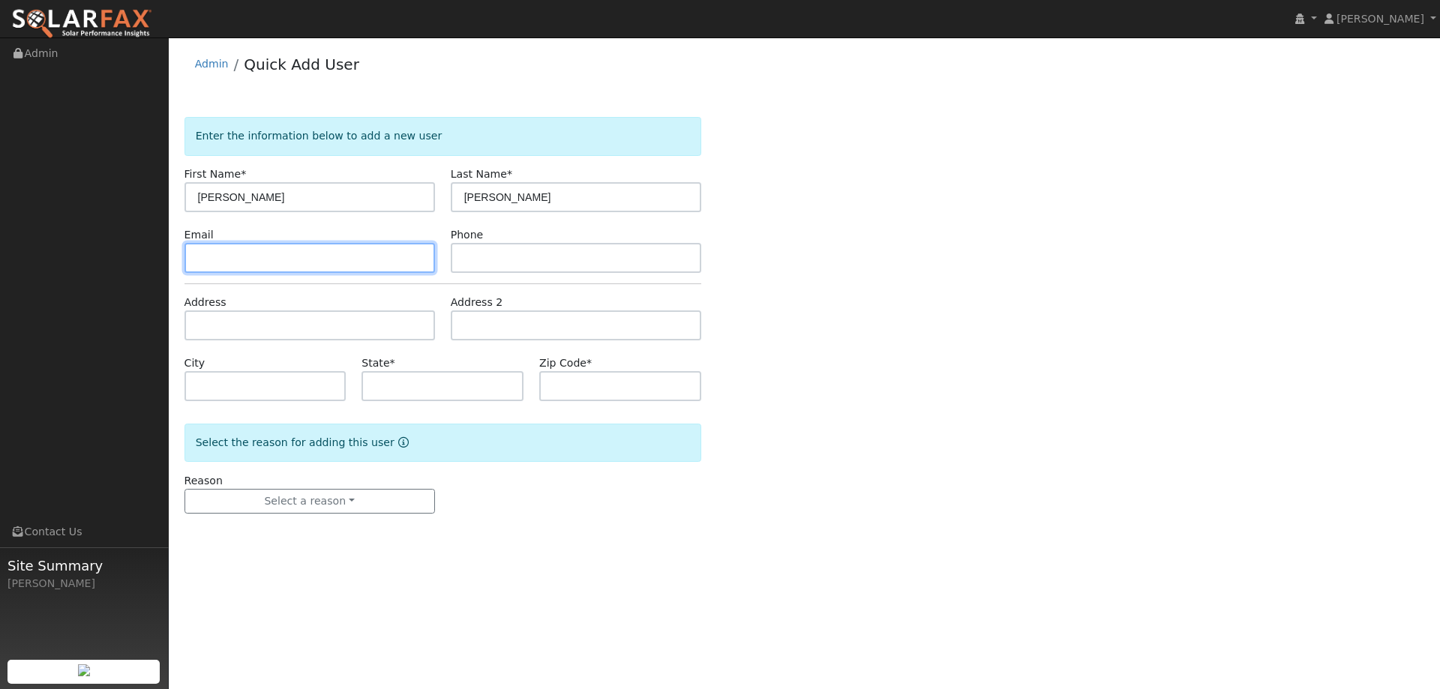
click at [356, 255] on input "text" at bounding box center [309, 258] width 250 height 30
paste input "[DOMAIN_NAME][EMAIL_ADDRESS][DOMAIN_NAME]"
type input "[DOMAIN_NAME][EMAIL_ADDRESS][DOMAIN_NAME]"
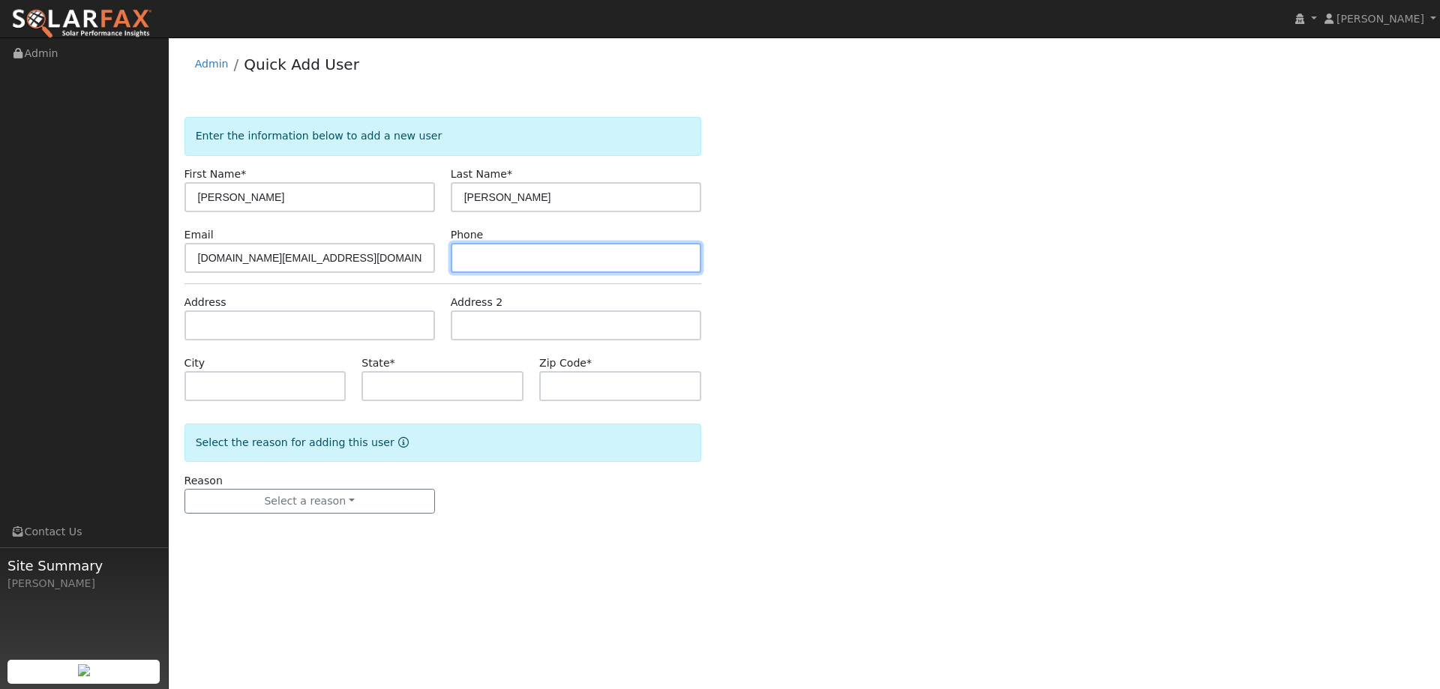
click at [681, 248] on input "text" at bounding box center [576, 258] width 250 height 30
paste input "[PHONE_NUMBER]"
type input "[PHONE_NUMBER]"
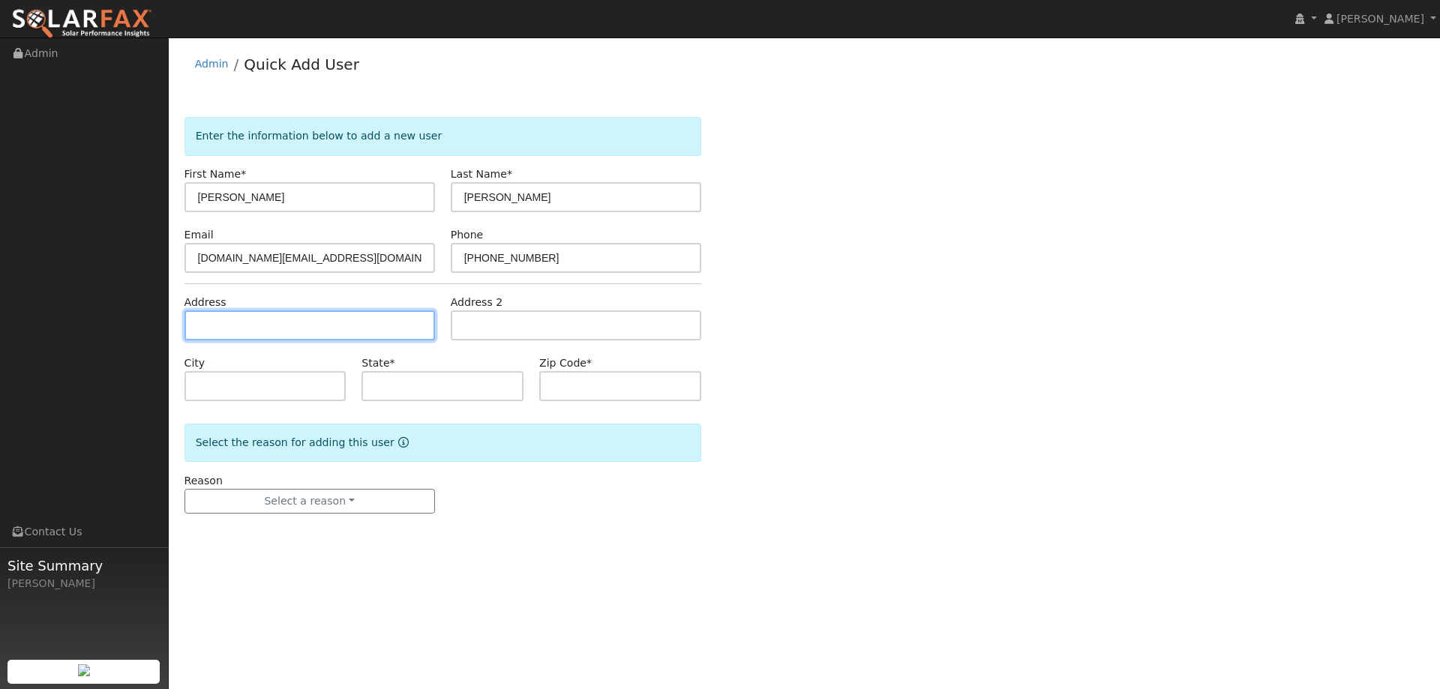
click at [357, 336] on input "text" at bounding box center [309, 325] width 250 height 30
click at [396, 334] on input "text" at bounding box center [309, 325] width 250 height 30
paste input "[STREET_ADDRESS]"
type input "[STREET_ADDRESS]"
type input "Stockton"
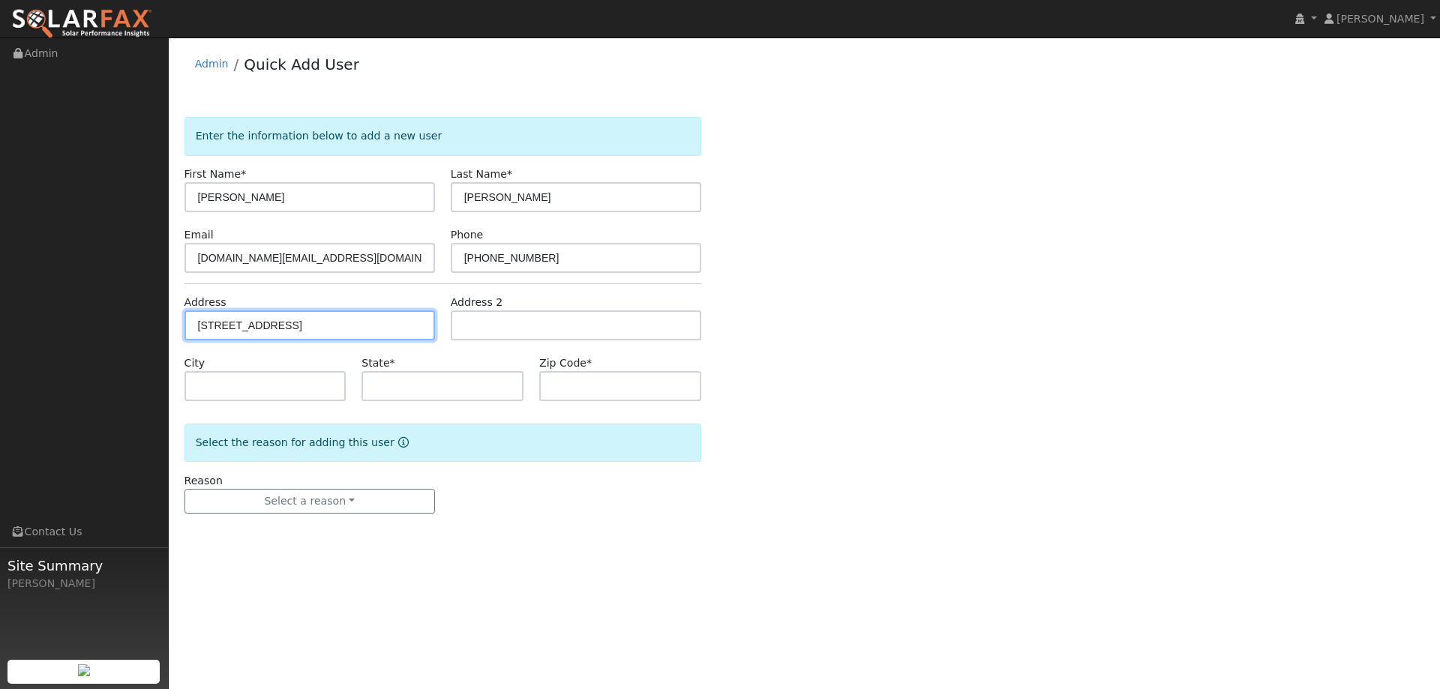
type input "CA"
type input "95205"
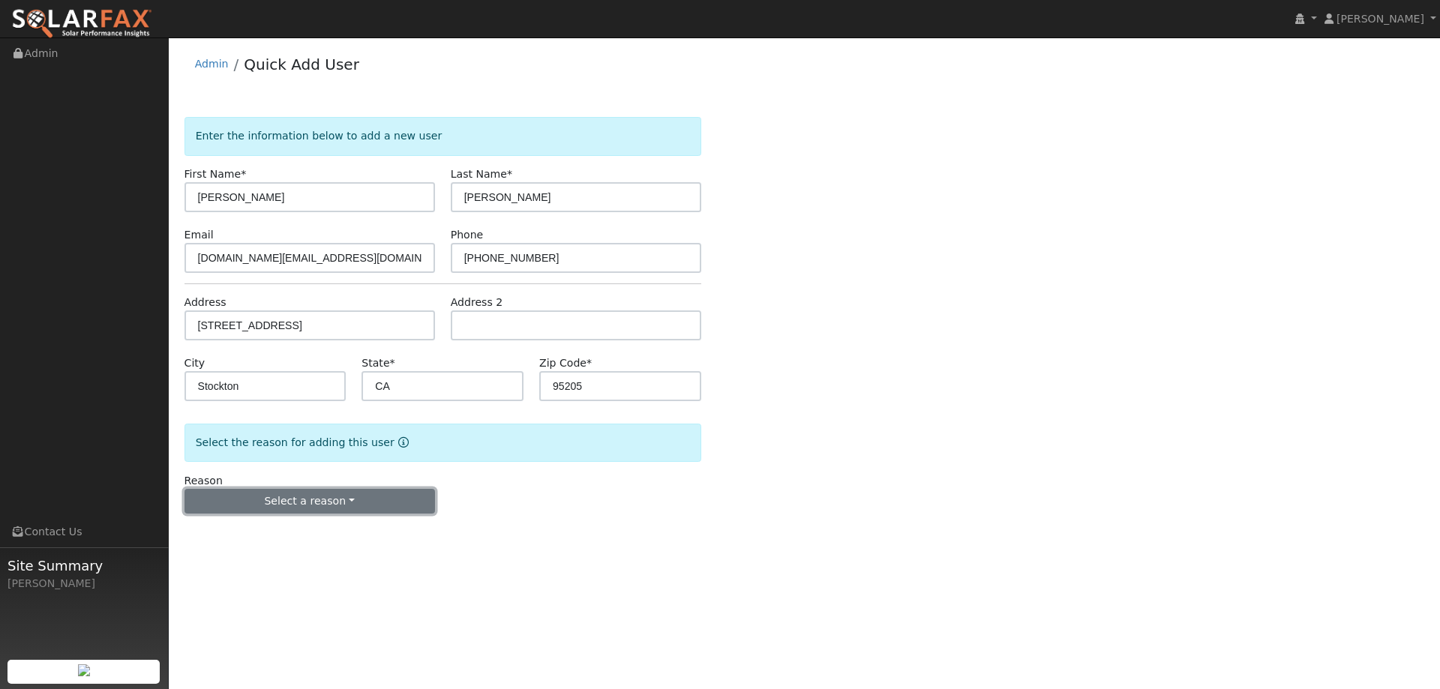
click at [367, 501] on button "Select a reason" at bounding box center [309, 501] width 250 height 25
click at [282, 526] on link "New lead" at bounding box center [268, 532] width 166 height 21
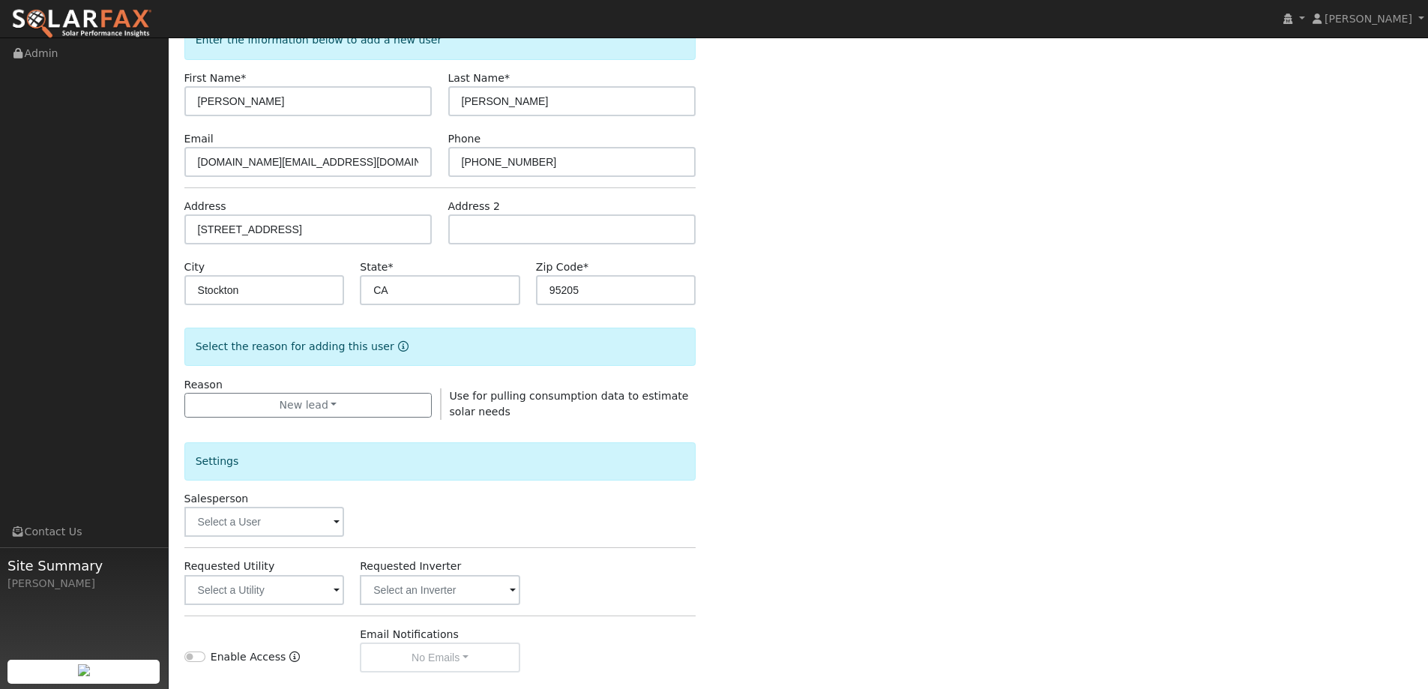
scroll to position [225, 0]
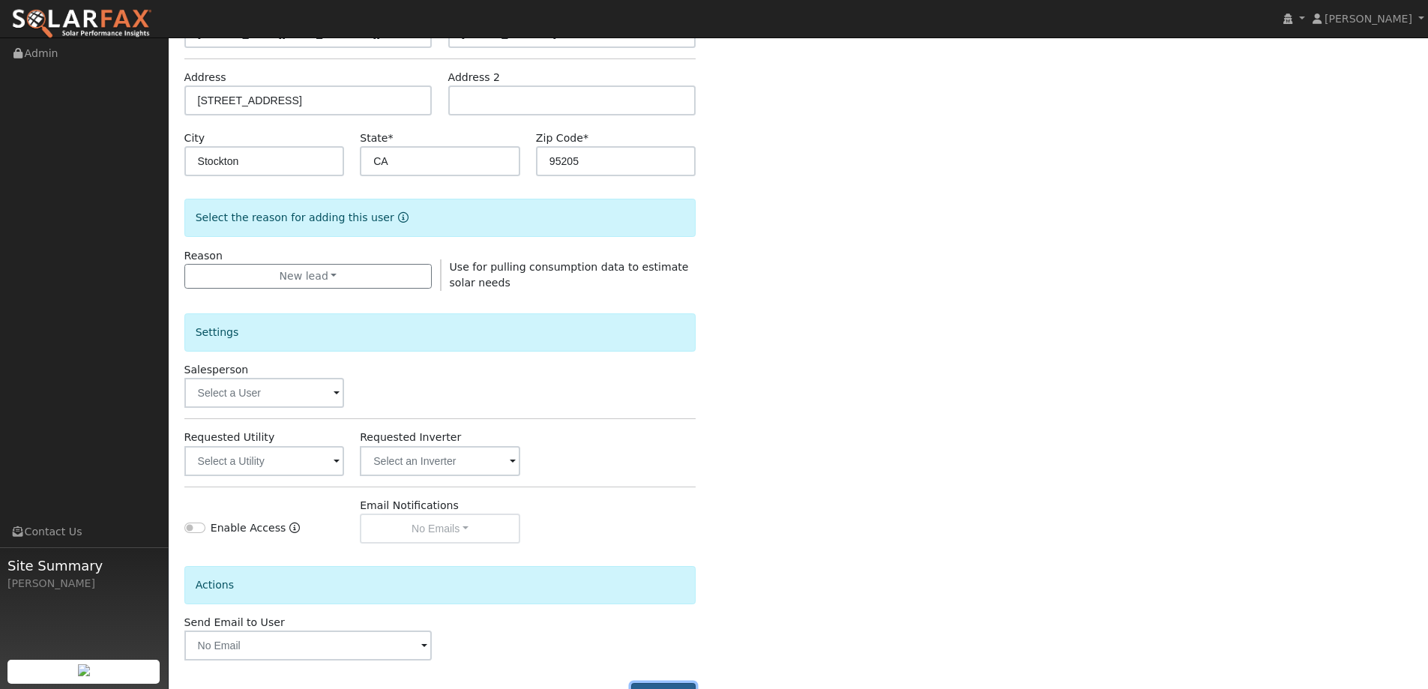
click at [673, 684] on button "Add User" at bounding box center [663, 695] width 65 height 25
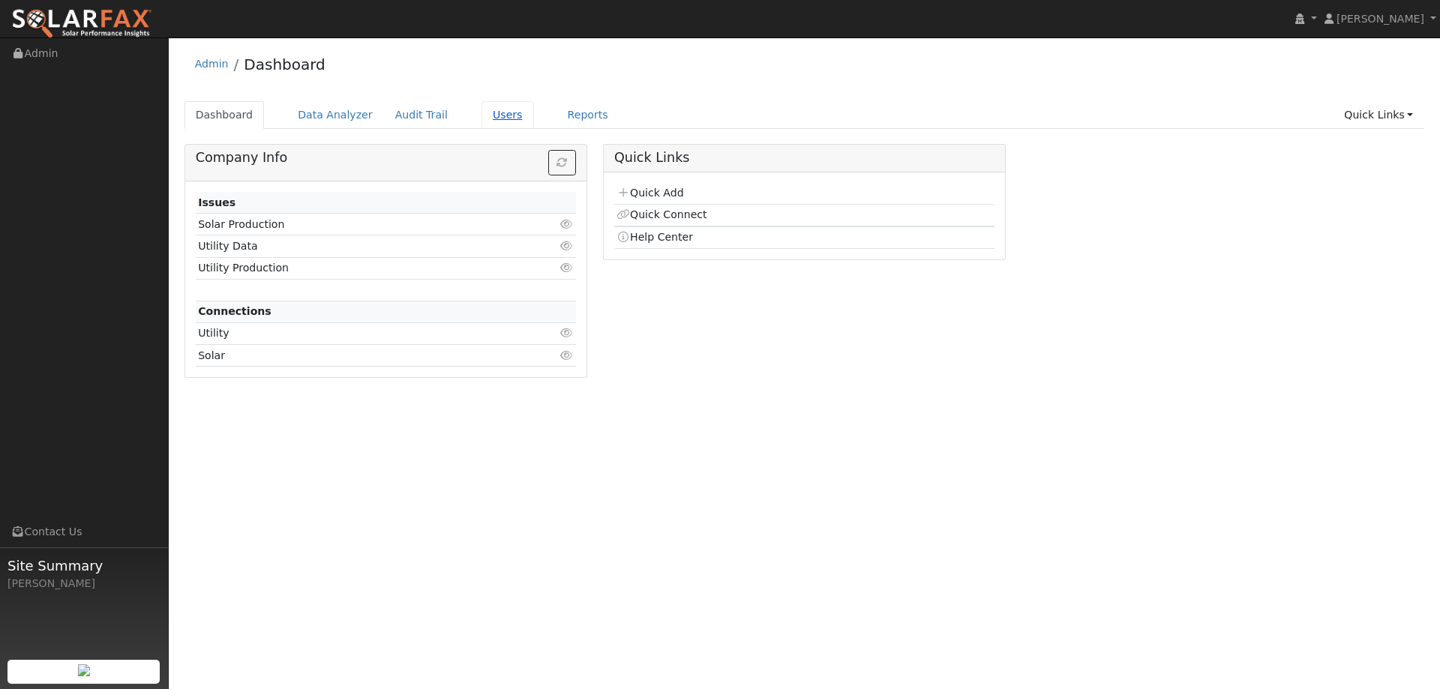
click at [496, 114] on link "Users" at bounding box center [507, 115] width 52 height 28
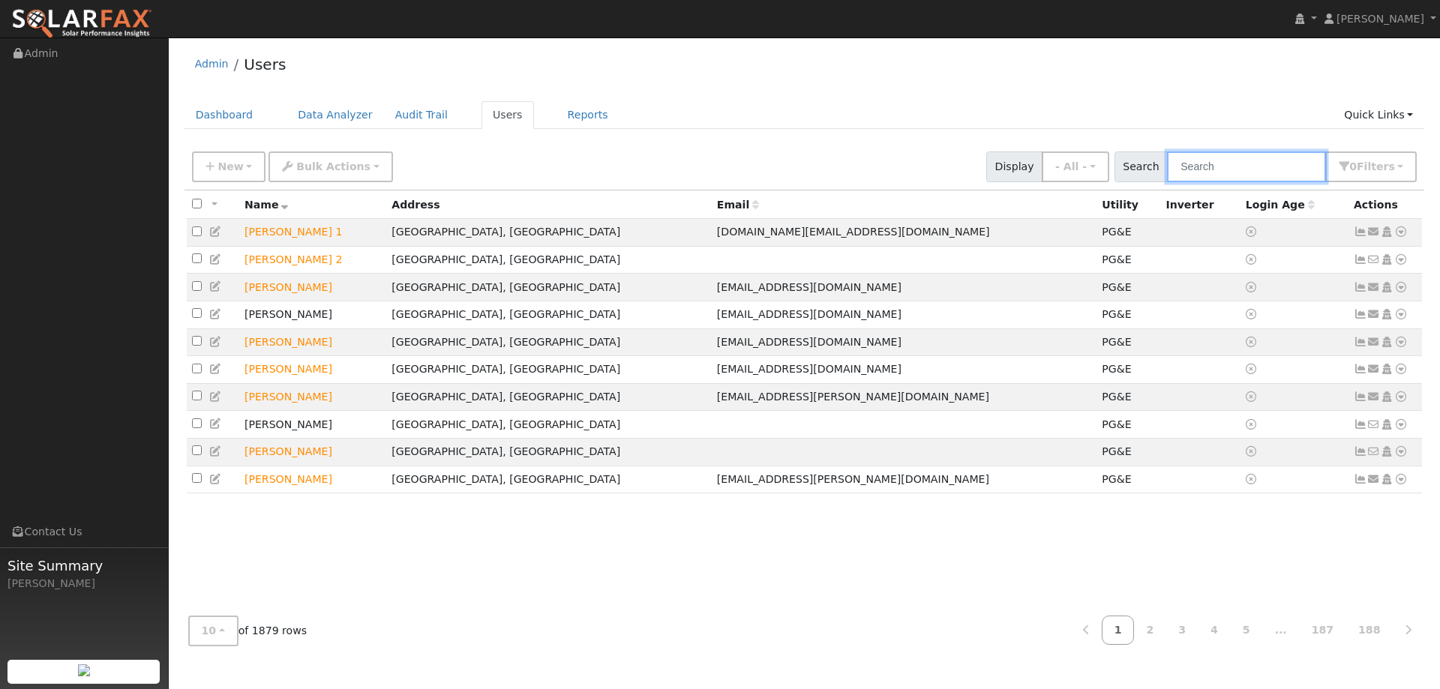
click at [1201, 163] on input "text" at bounding box center [1246, 166] width 159 height 31
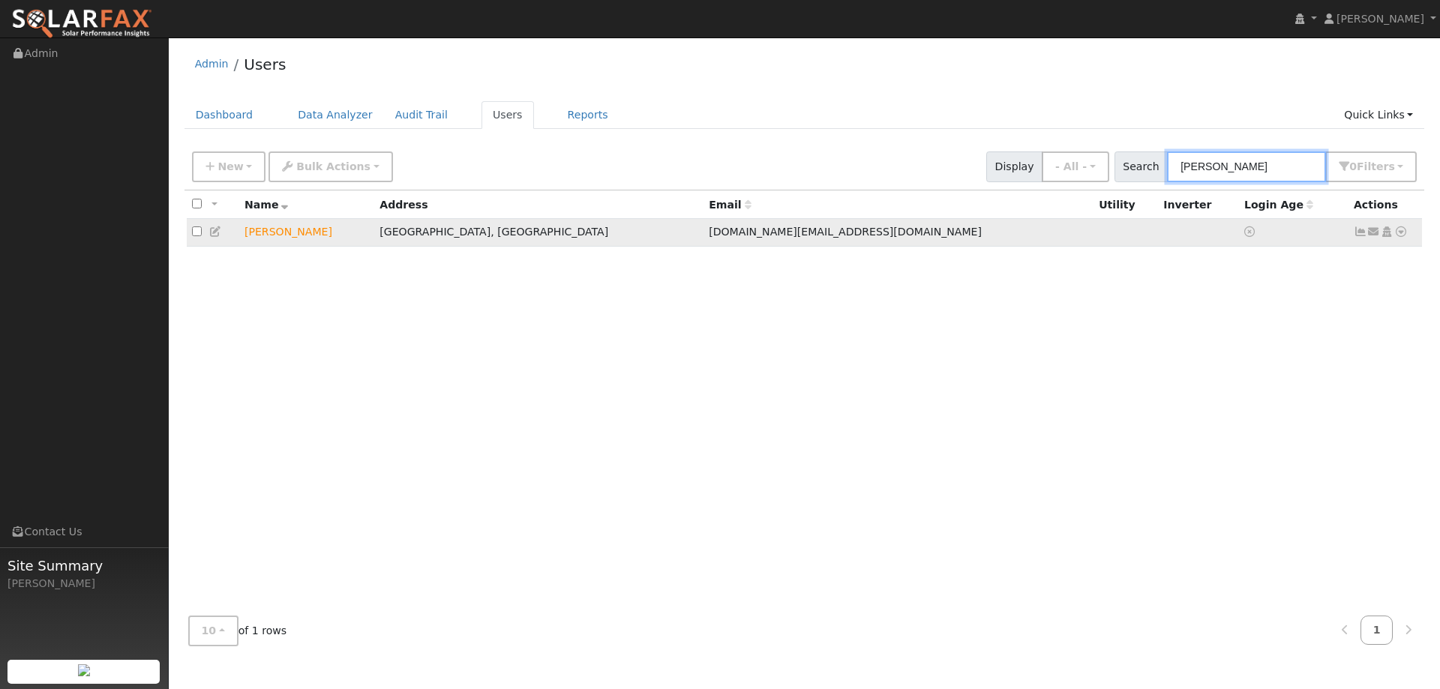
type input "Rivin"
click at [1398, 236] on icon at bounding box center [1400, 231] width 13 height 10
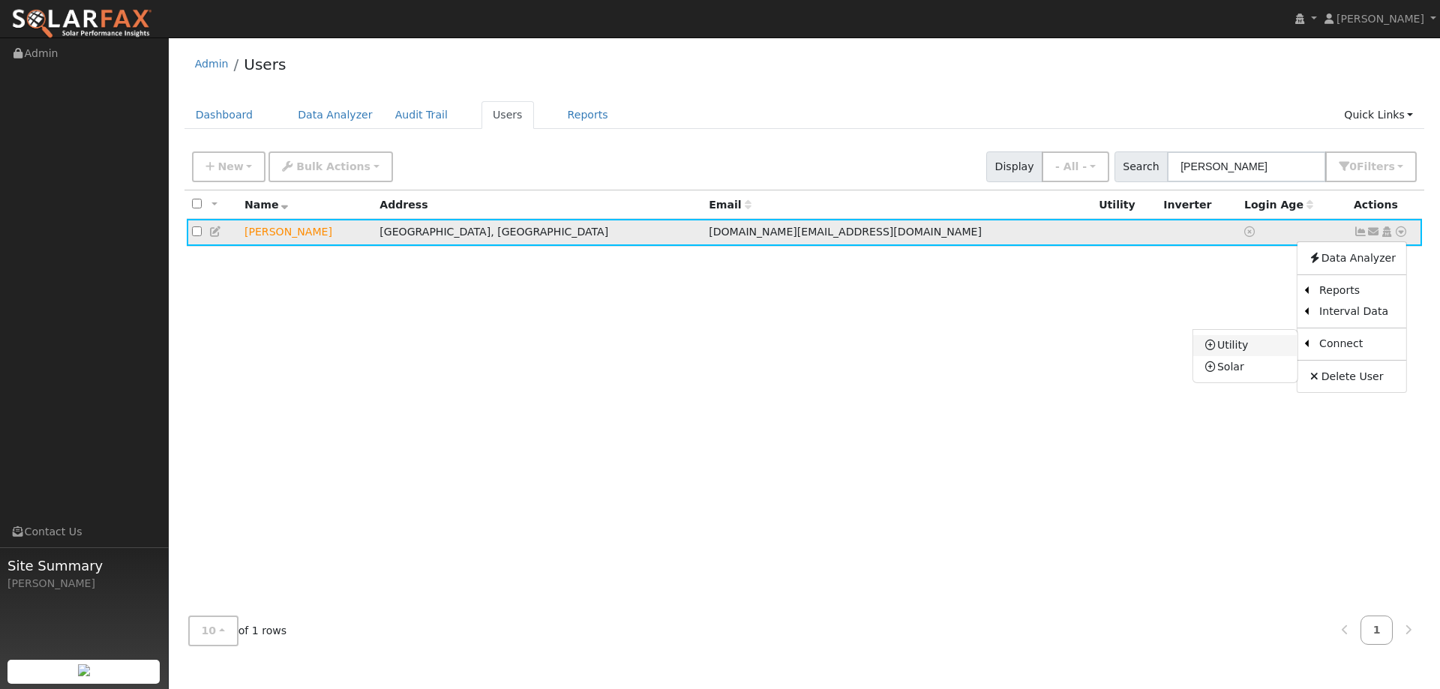
click at [1278, 340] on link "Utility" at bounding box center [1245, 345] width 104 height 21
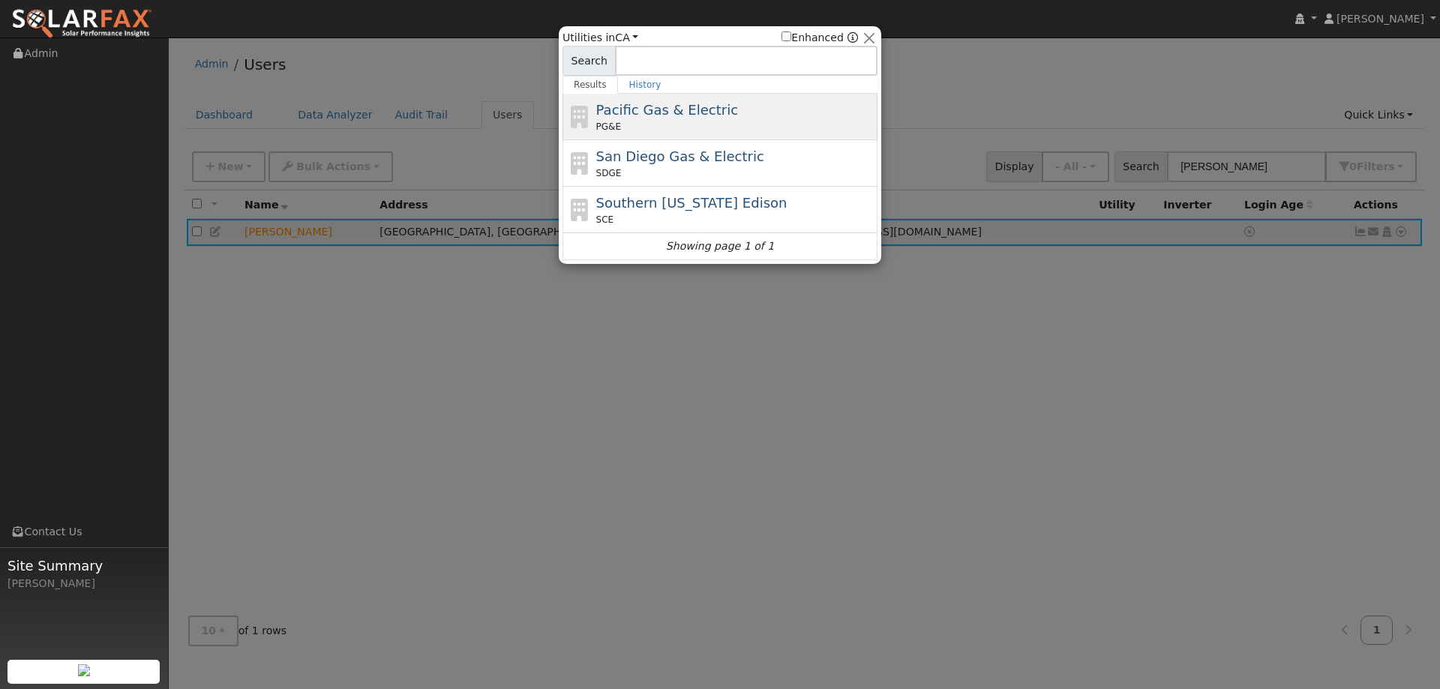
click at [695, 107] on span "Pacific Gas & Electric" at bounding box center [667, 110] width 142 height 16
